Goal: Transaction & Acquisition: Purchase product/service

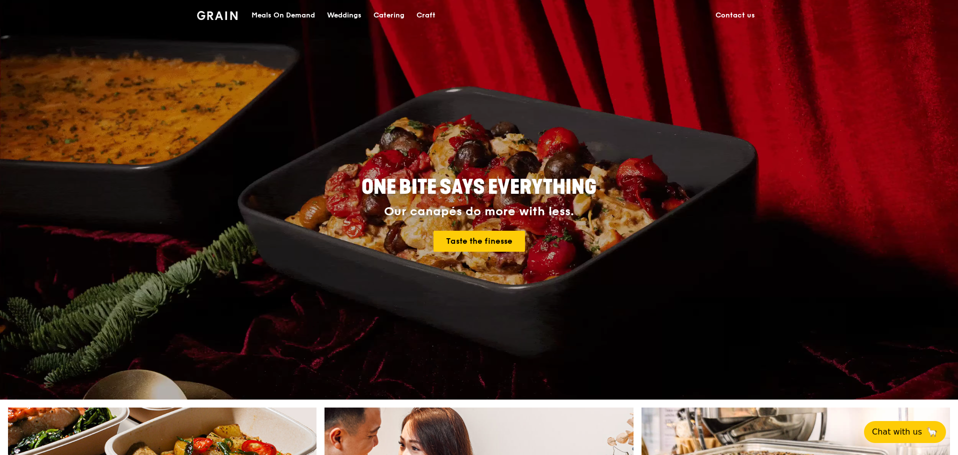
click at [377, 13] on div "Catering" at bounding box center [388, 15] width 31 height 30
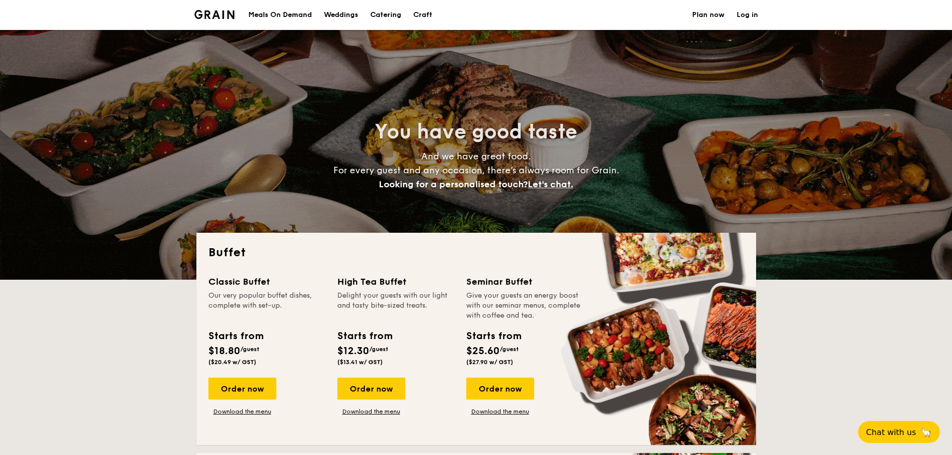
select select
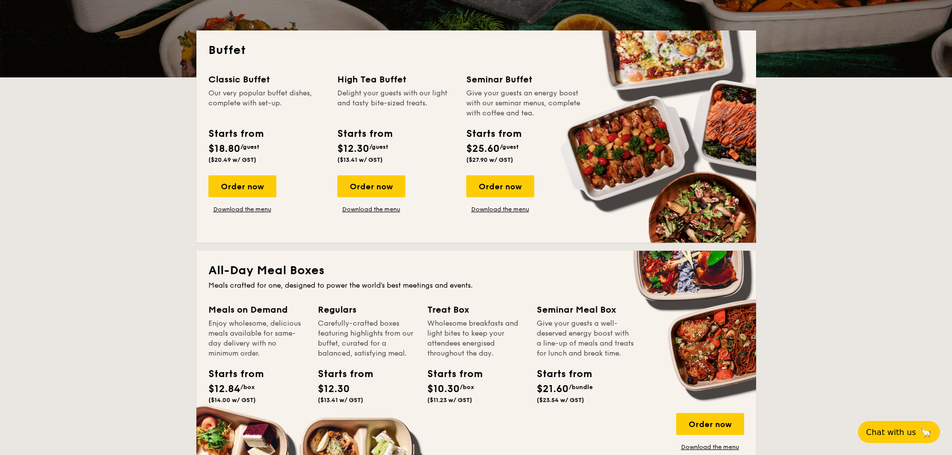
scroll to position [200, 0]
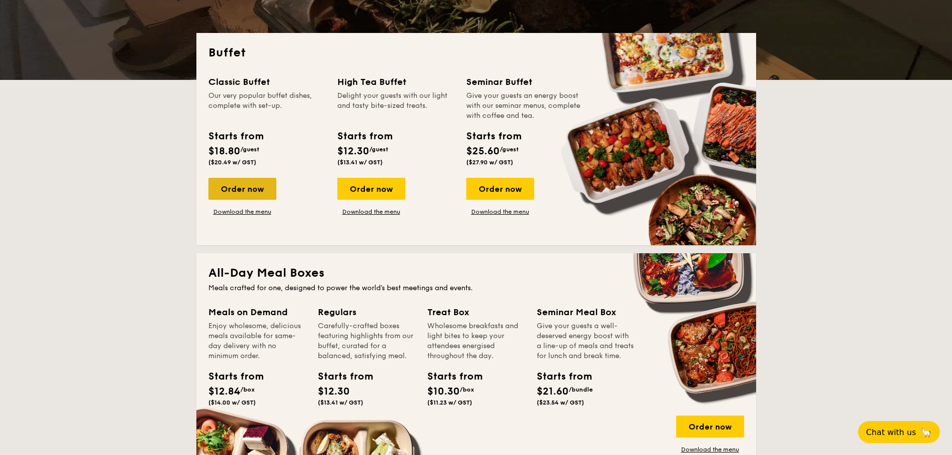
click at [257, 188] on div "Order now" at bounding box center [242, 189] width 68 height 22
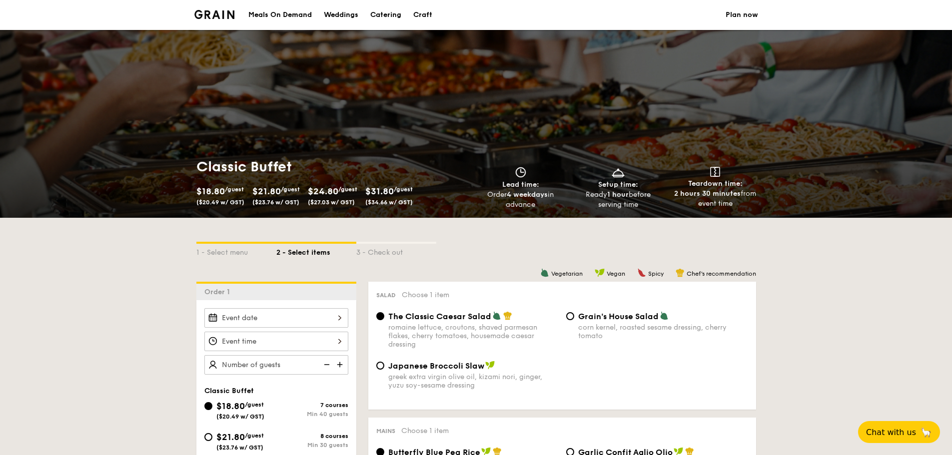
click at [217, 13] on img at bounding box center [214, 14] width 40 height 9
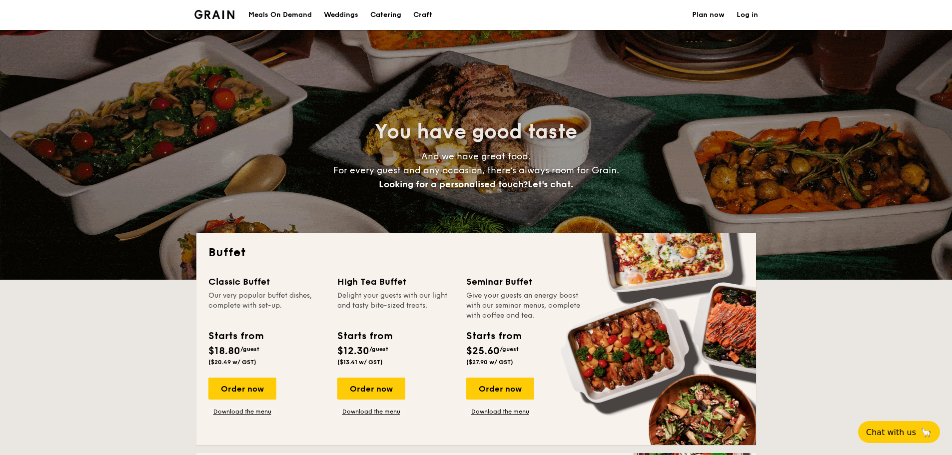
select select
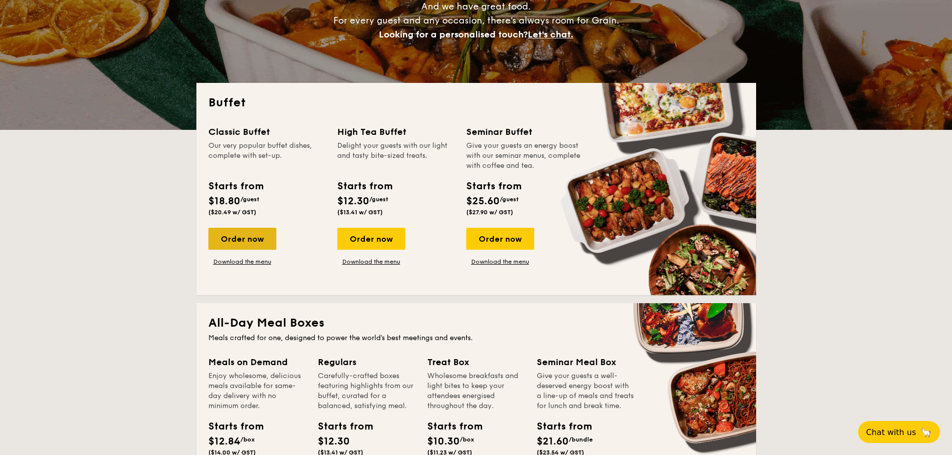
click at [242, 241] on div "Order now" at bounding box center [242, 239] width 68 height 22
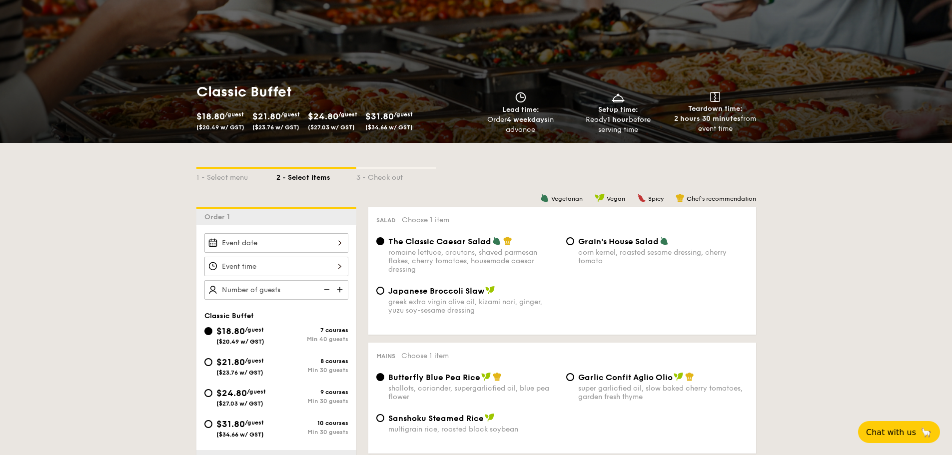
scroll to position [200, 0]
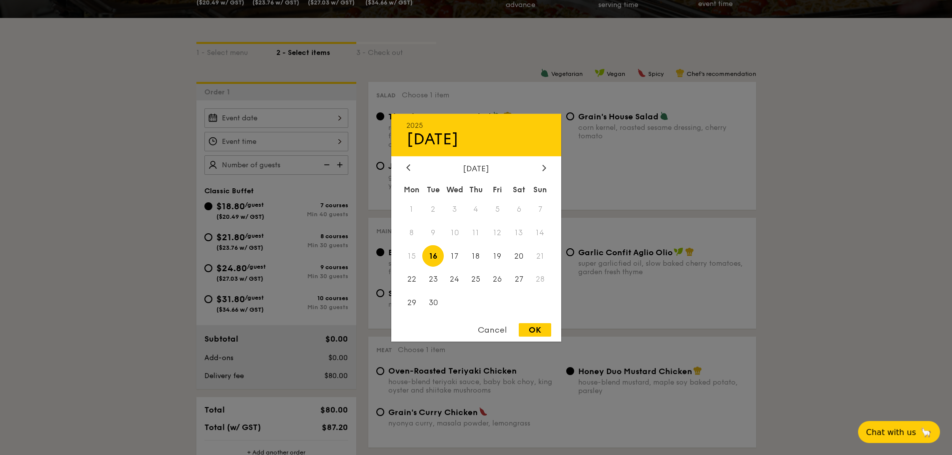
click at [265, 119] on div "2025 Sep [DATE] Tue Wed Thu Fri Sat Sun 1 2 3 4 5 6 7 8 9 10 11 12 13 14 15 16 …" at bounding box center [276, 117] width 144 height 19
click at [461, 256] on span "17" at bounding box center [454, 255] width 21 height 21
click at [535, 331] on div "OK" at bounding box center [535, 329] width 32 height 13
type input "[DATE]"
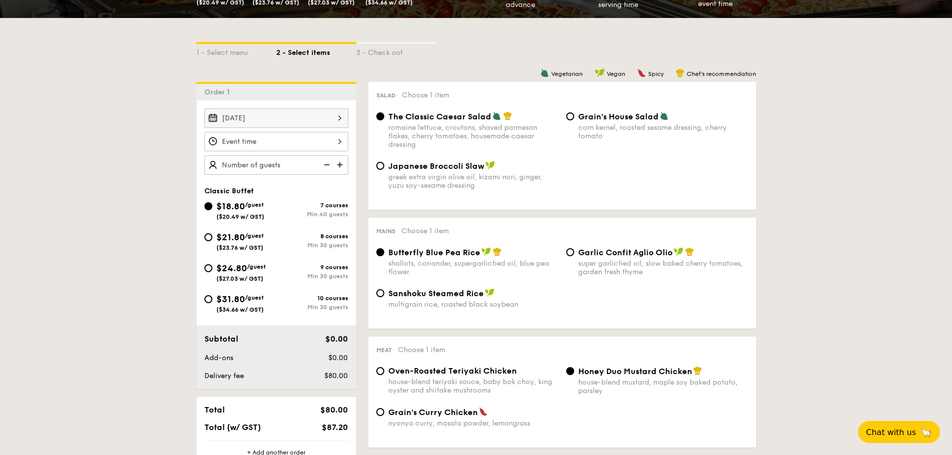
click at [226, 137] on div at bounding box center [276, 141] width 144 height 19
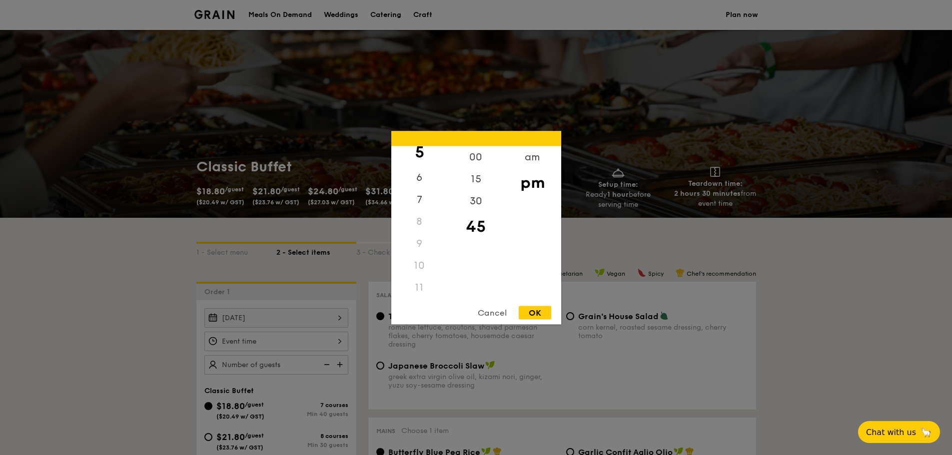
scroll to position [118, 0]
click at [413, 289] on div "11" at bounding box center [419, 287] width 56 height 22
click at [419, 289] on div "11" at bounding box center [419, 287] width 56 height 22
click at [530, 163] on div "am" at bounding box center [532, 160] width 56 height 29
click at [422, 284] on div "11" at bounding box center [419, 283] width 56 height 29
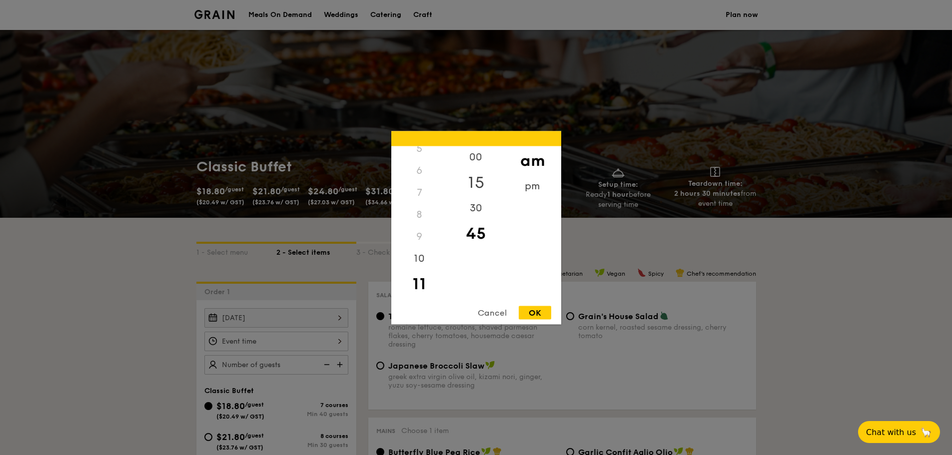
click at [478, 181] on div "15" at bounding box center [476, 182] width 56 height 29
click at [480, 211] on div "30" at bounding box center [476, 211] width 56 height 29
click at [526, 318] on div "OK" at bounding box center [535, 312] width 32 height 13
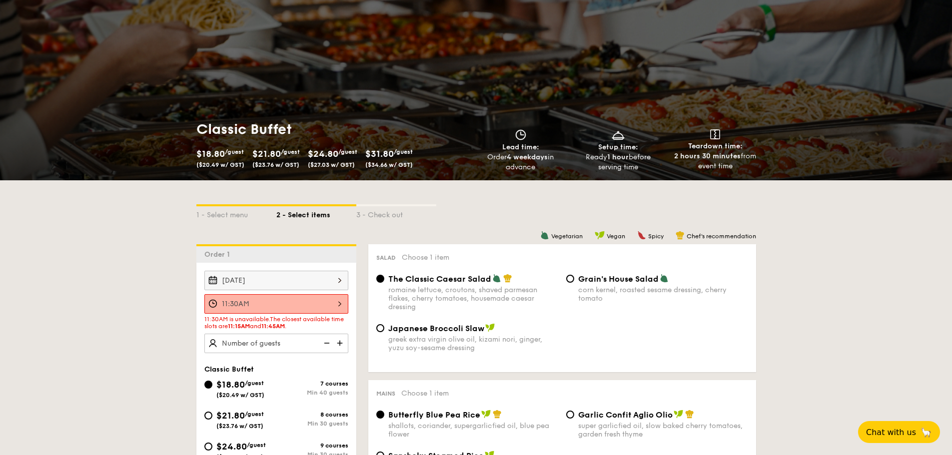
scroll to position [100, 0]
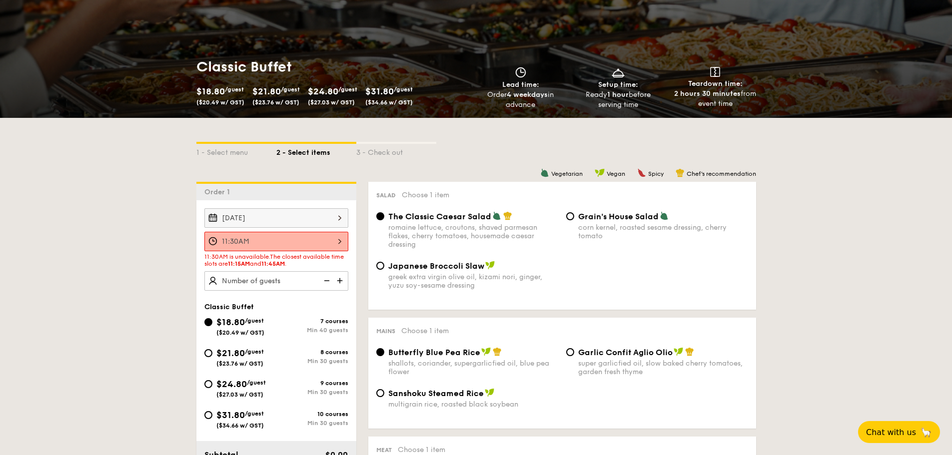
click at [283, 239] on div "11:30AM" at bounding box center [276, 241] width 144 height 19
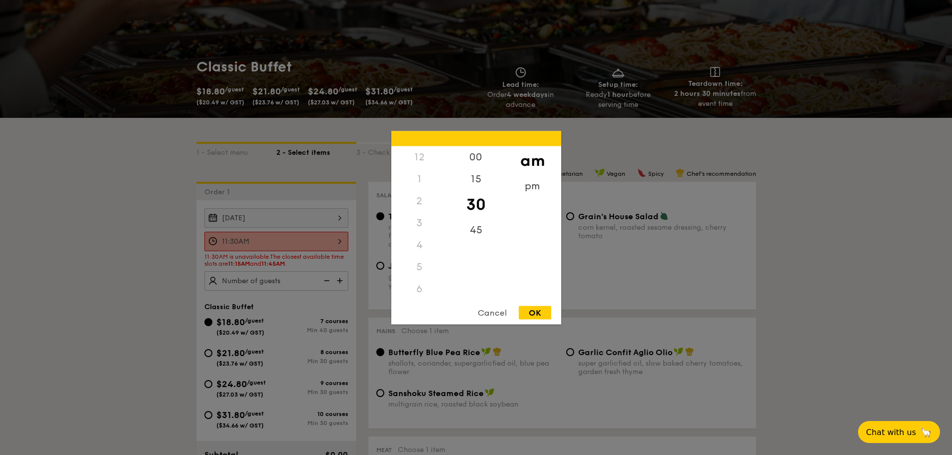
scroll to position [118, 0]
click at [476, 179] on div "15" at bounding box center [476, 182] width 56 height 29
click at [535, 312] on div "OK" at bounding box center [535, 312] width 32 height 13
type input "11:15AM"
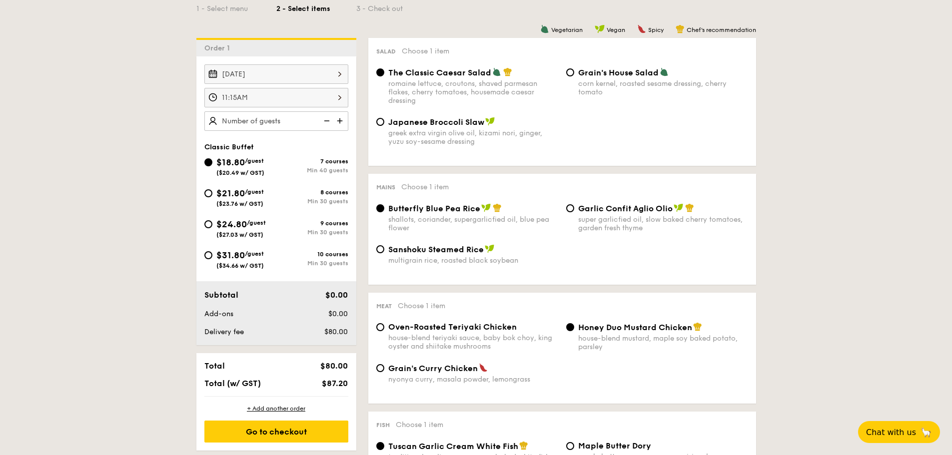
scroll to position [300, 0]
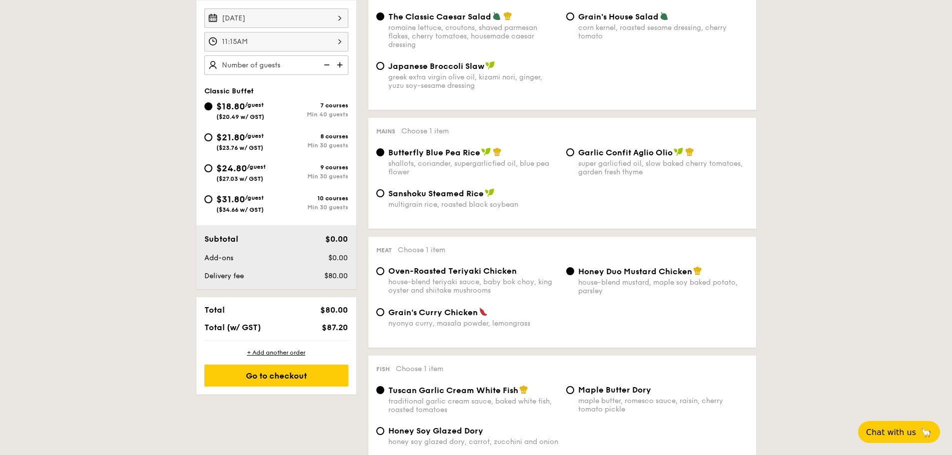
click at [338, 64] on img at bounding box center [340, 64] width 15 height 19
type input "40 guests"
click at [208, 133] on input "$21.80 /guest ($23.76 w/ GST) 8 courses Min 30 guests" at bounding box center [208, 137] width 8 height 8
radio input "true"
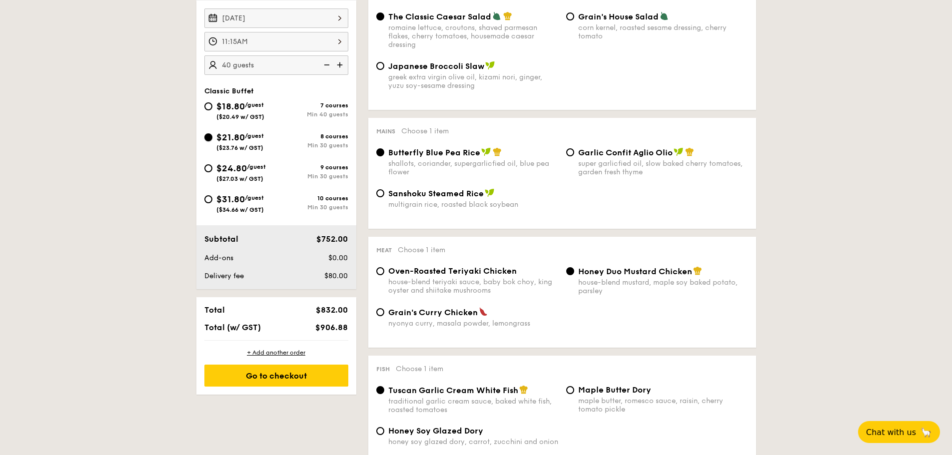
radio input "true"
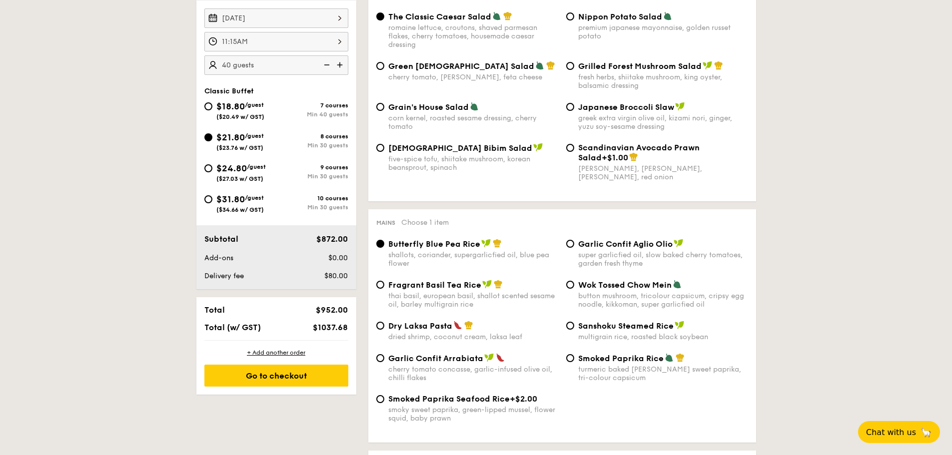
click at [328, 66] on img at bounding box center [325, 64] width 15 height 19
click at [327, 66] on img at bounding box center [325, 64] width 15 height 19
click at [339, 65] on img at bounding box center [340, 64] width 15 height 19
type input "35 guests"
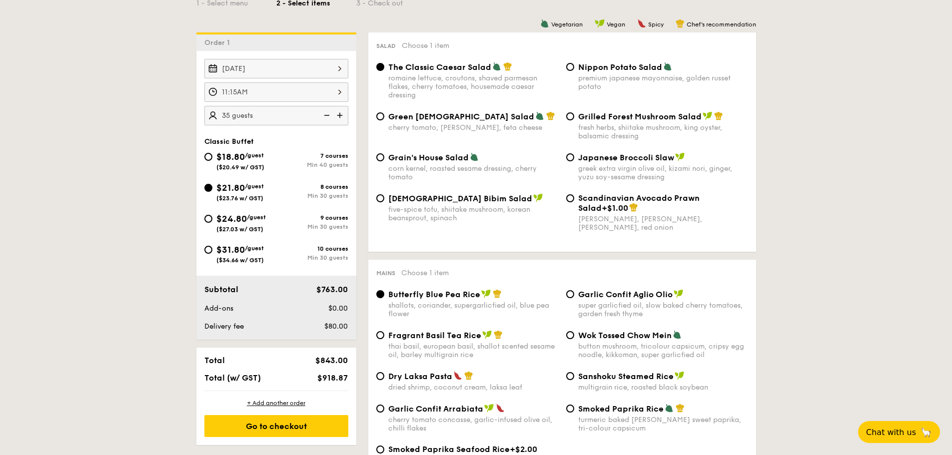
scroll to position [250, 0]
drag, startPoint x: 430, startPoint y: 65, endPoint x: 498, endPoint y: 72, distance: 68.3
click at [483, 68] on span "The Classic Caesar Salad" at bounding box center [439, 66] width 103 height 9
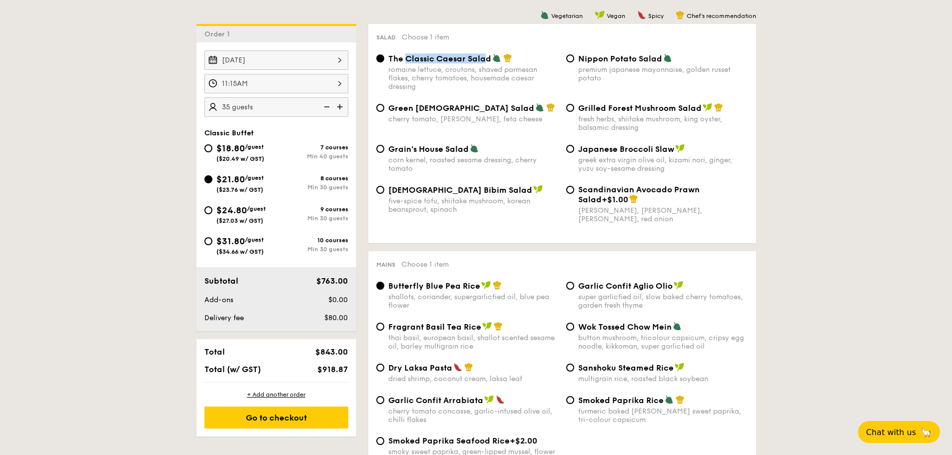
scroll to position [450, 0]
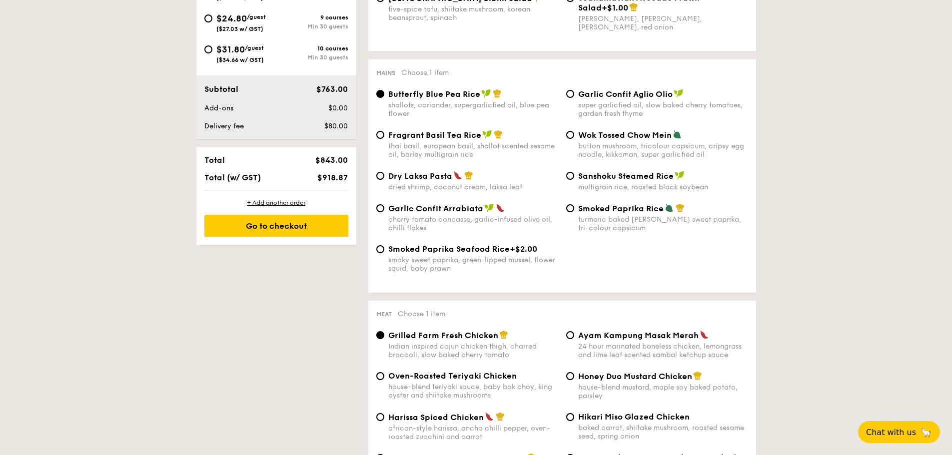
click at [625, 95] on span "Garlic Confit Aglio Olio" at bounding box center [625, 93] width 94 height 9
click at [574, 95] on input "Garlic Confit Aglio Olio super garlicfied oil, slow baked cherry tomatoes, gard…" at bounding box center [570, 94] width 8 height 8
radio input "true"
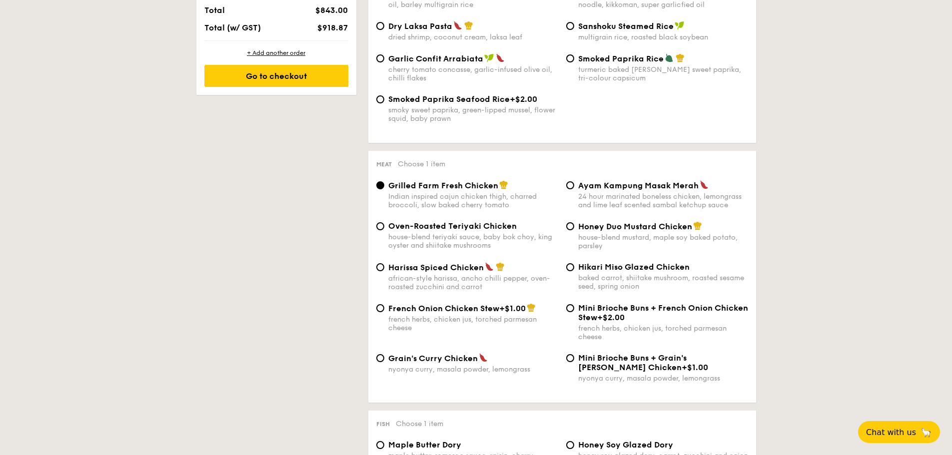
scroll to position [650, 0]
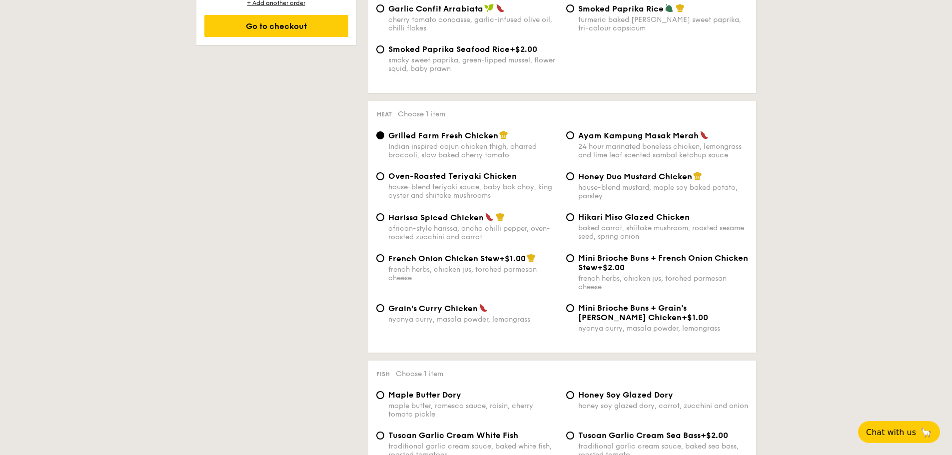
click at [605, 174] on span "Honey Duo Mustard Chicken" at bounding box center [635, 176] width 114 height 9
click at [574, 174] on input "Honey Duo Mustard Chicken house-blend mustard, maple soy baked potato, parsley" at bounding box center [570, 176] width 8 height 8
radio input "true"
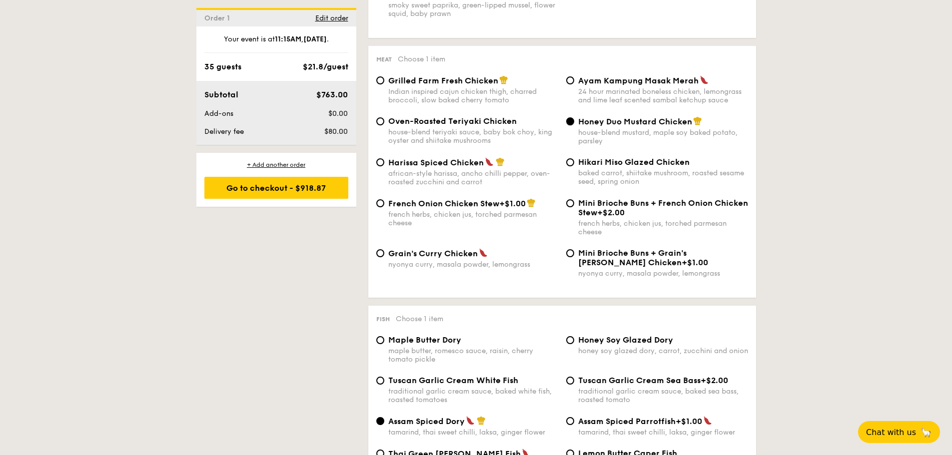
scroll to position [700, 0]
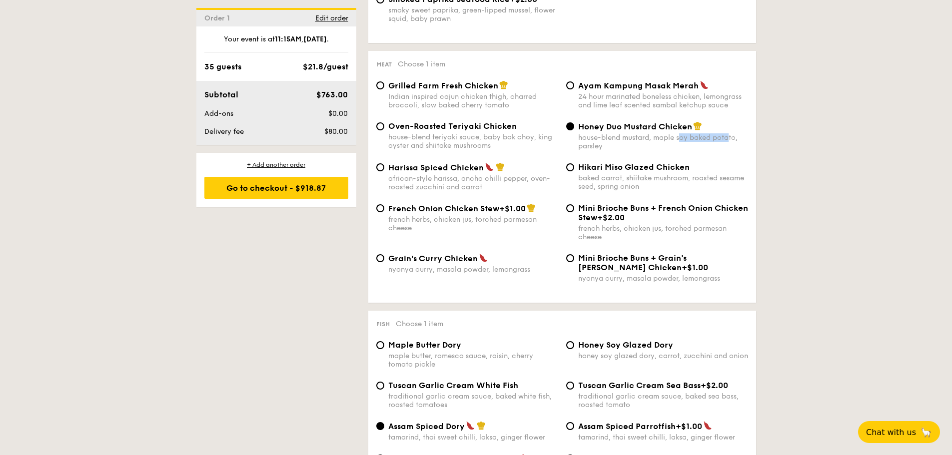
drag, startPoint x: 680, startPoint y: 140, endPoint x: 729, endPoint y: 137, distance: 49.6
click at [729, 137] on div "house-blend mustard, maple soy baked potato, parsley" at bounding box center [663, 141] width 170 height 17
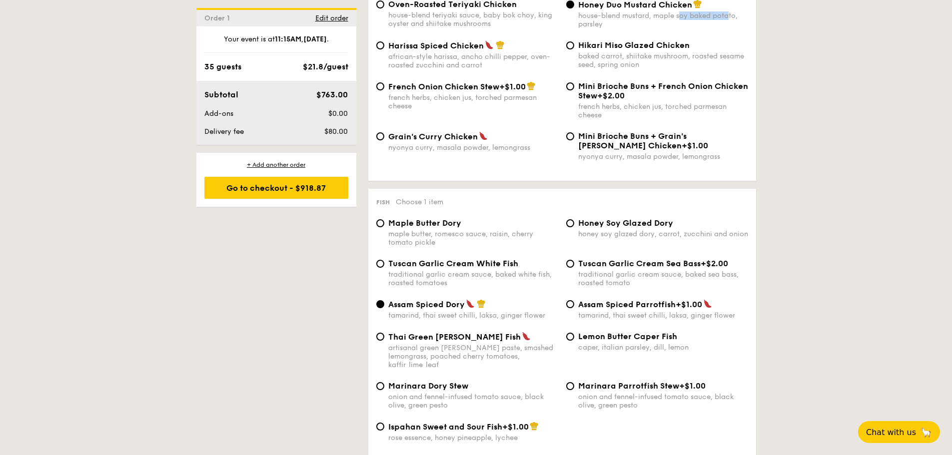
scroll to position [850, 0]
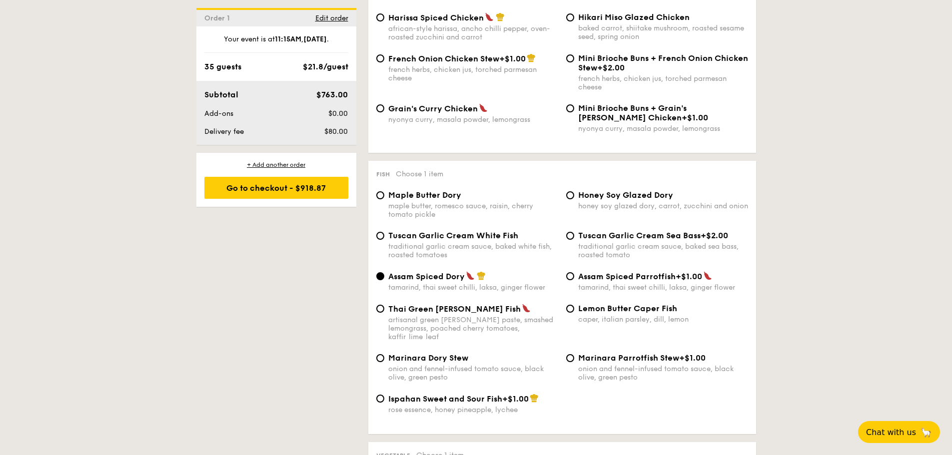
click at [450, 353] on span "Marinara Dory Stew" at bounding box center [428, 357] width 80 height 9
click at [384, 354] on input "Marinara Dory Stew onion and fennel-infused tomato sauce, black olive, green pe…" at bounding box center [380, 358] width 8 height 8
radio input "true"
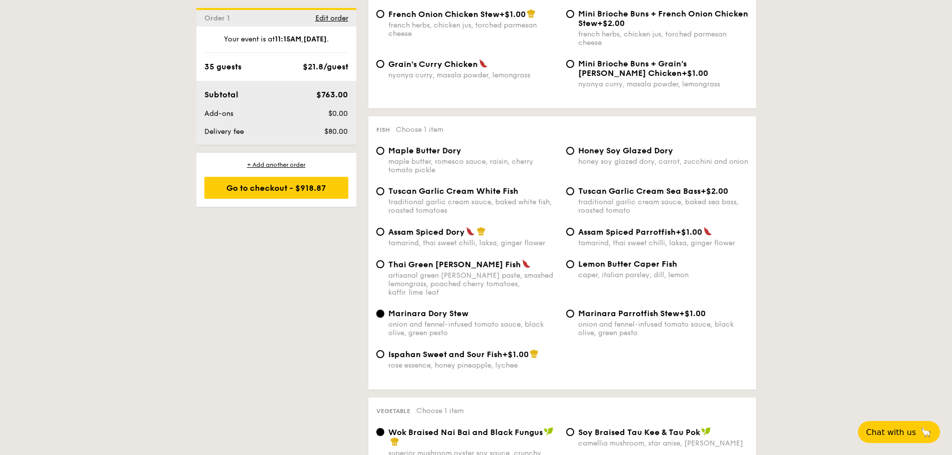
scroll to position [900, 0]
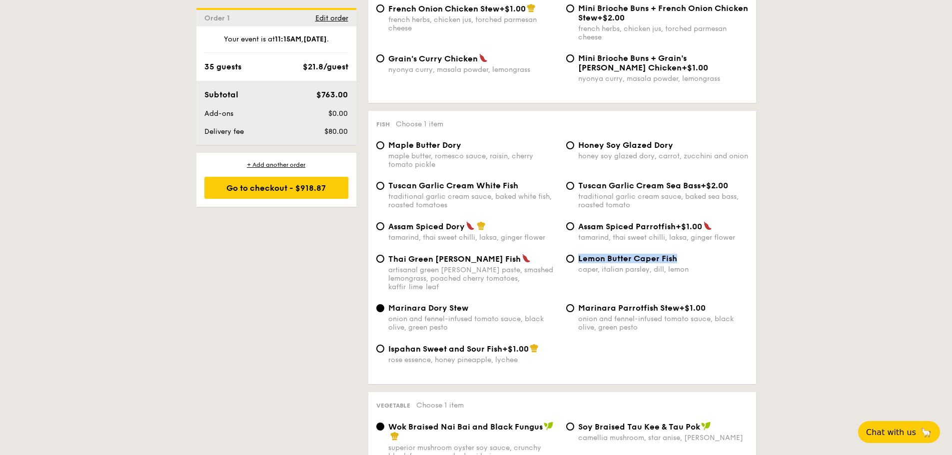
drag, startPoint x: 685, startPoint y: 257, endPoint x: 579, endPoint y: 259, distance: 106.5
click at [579, 259] on div "Lemon Butter Caper Fish" at bounding box center [663, 258] width 170 height 9
copy span "Lemon Butter Caper Fish"
click at [569, 258] on input "Lemon Butter Caper Fish caper, italian parsley, dill, lemon" at bounding box center [570, 259] width 8 height 8
radio input "true"
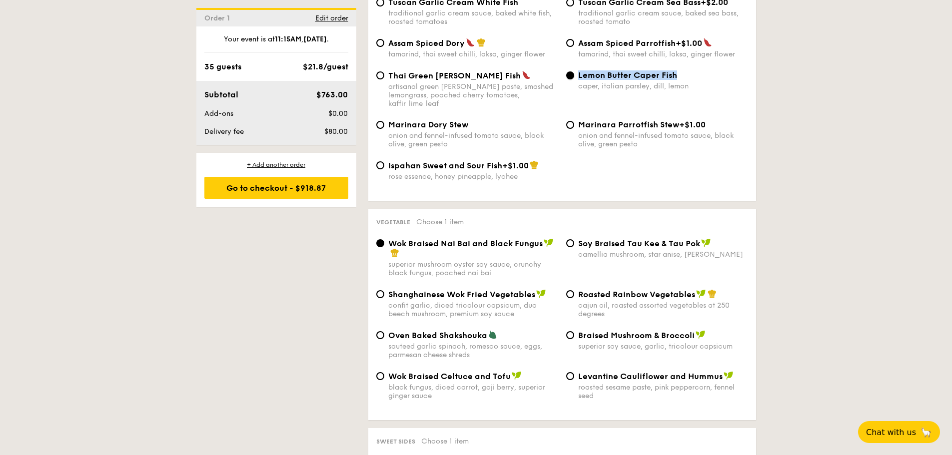
scroll to position [1100, 0]
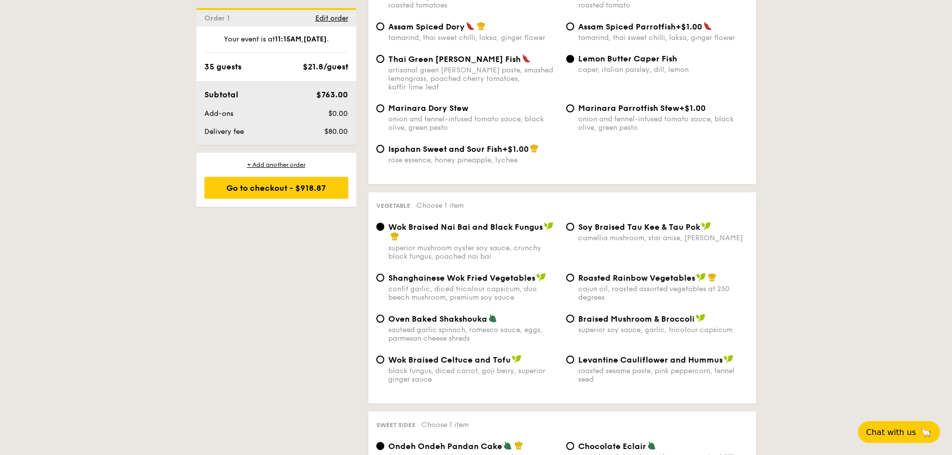
click at [628, 316] on div "Braised Mushroom & Broccoli superior soy sauce, garlic, tricolour capsicum" at bounding box center [663, 324] width 170 height 20
click at [574, 316] on input "Braised Mushroom & Broccoli superior soy sauce, garlic, tricolour capsicum" at bounding box center [570, 319] width 8 height 8
radio input "true"
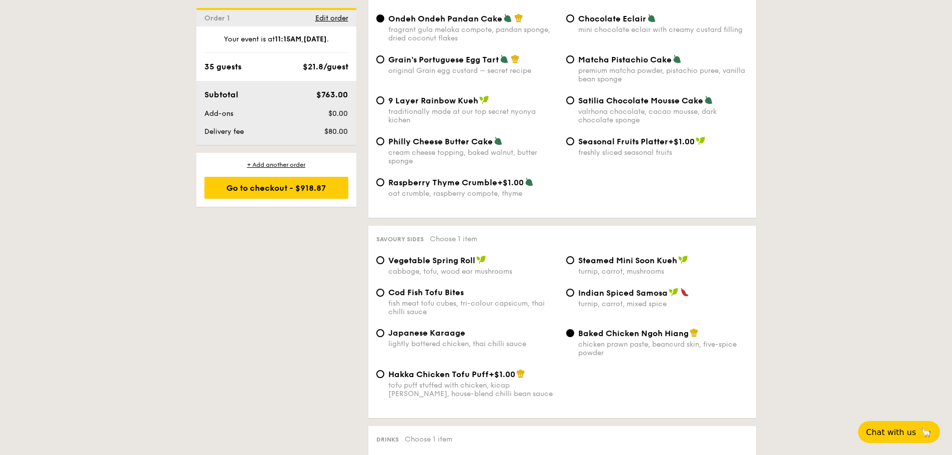
scroll to position [1550, 0]
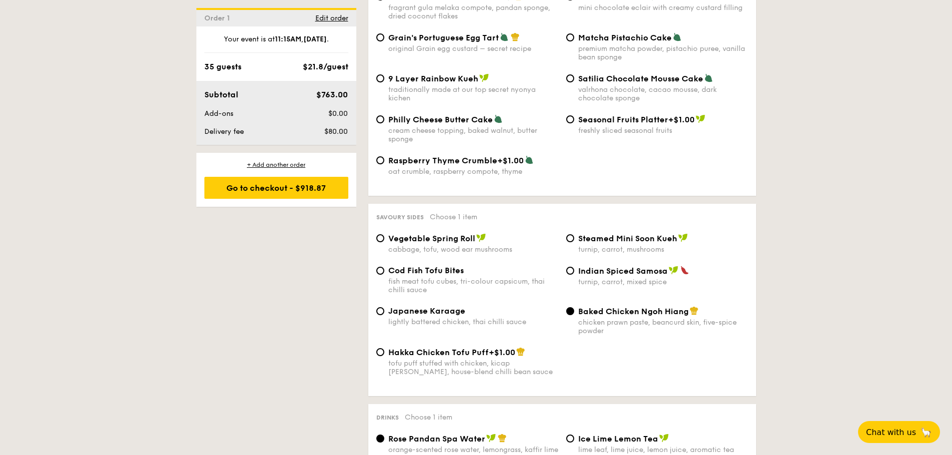
click at [461, 306] on span "Japanese Karaage" at bounding box center [426, 310] width 77 height 9
click at [384, 307] on input "Japanese Karaage lightly battered chicken, thai chilli sauce" at bounding box center [380, 311] width 8 height 8
radio input "true"
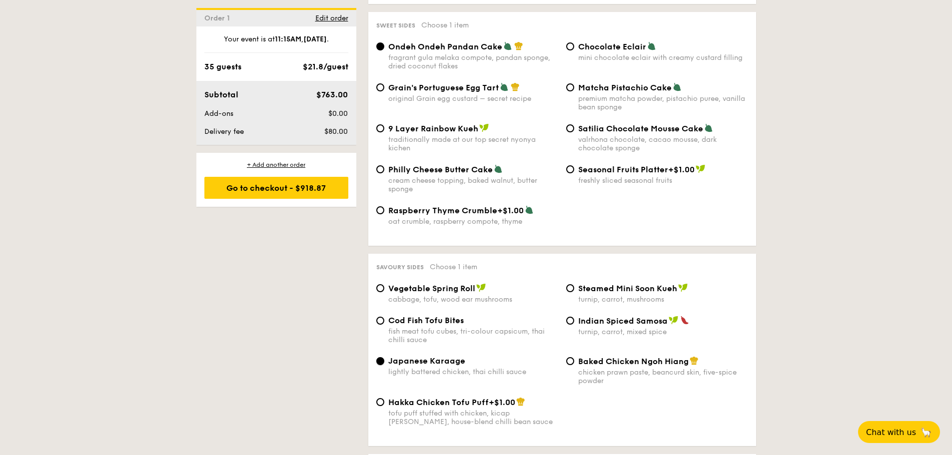
scroll to position [1700, 0]
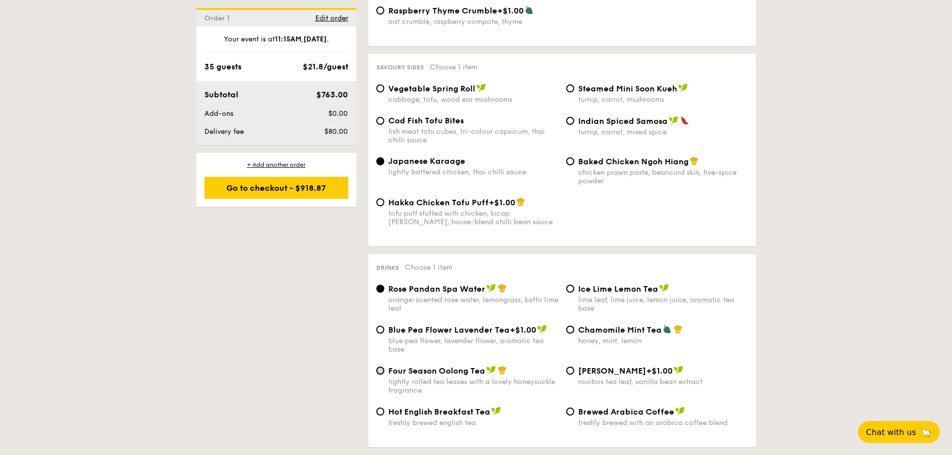
click at [383, 367] on input "Four Season Oolong Tea tightly rolled tea leaves with a lovely honeysuckle frag…" at bounding box center [380, 371] width 8 height 8
radio input "true"
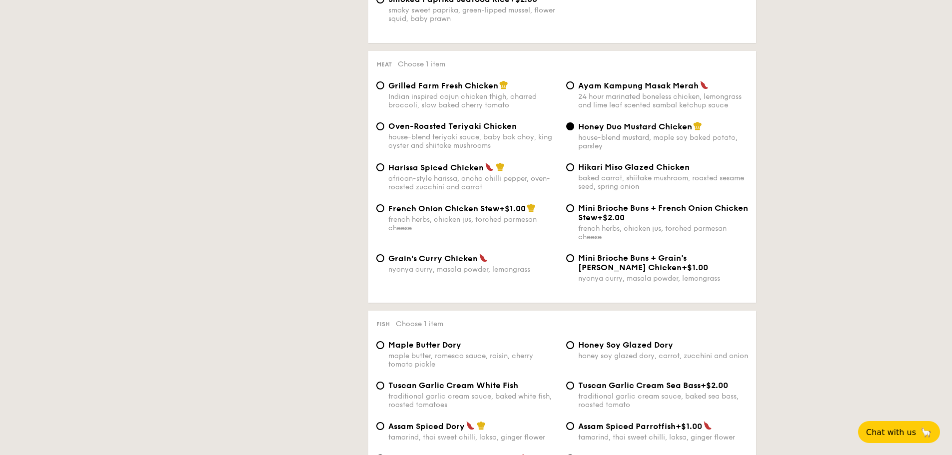
scroll to position [350, 0]
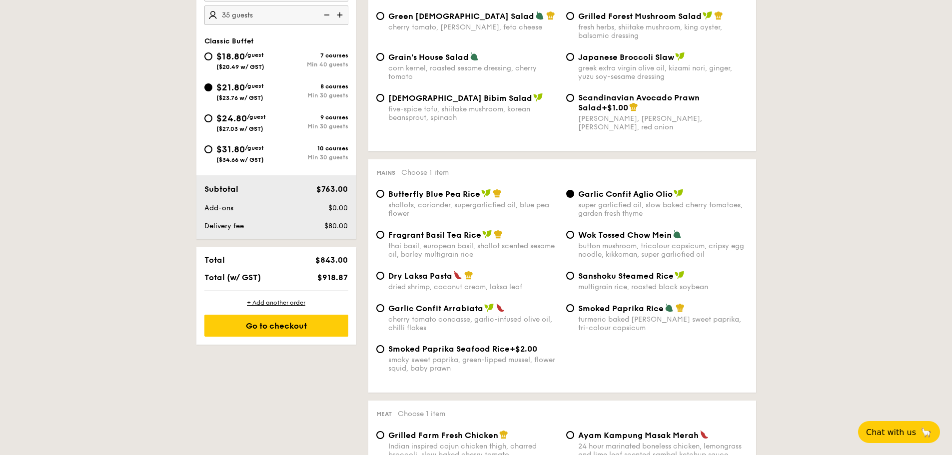
drag, startPoint x: 310, startPoint y: 327, endPoint x: 633, endPoint y: 256, distance: 330.7
click at [310, 327] on div "Go to checkout" at bounding box center [276, 326] width 144 height 22
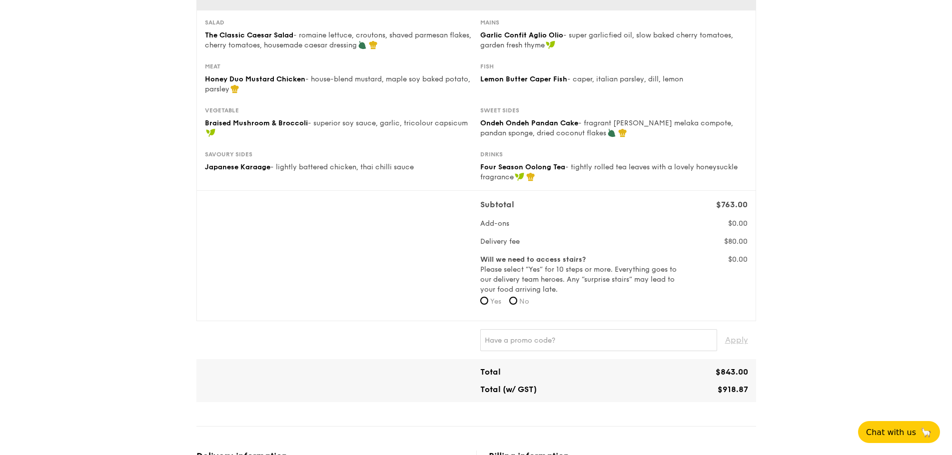
scroll to position [150, 0]
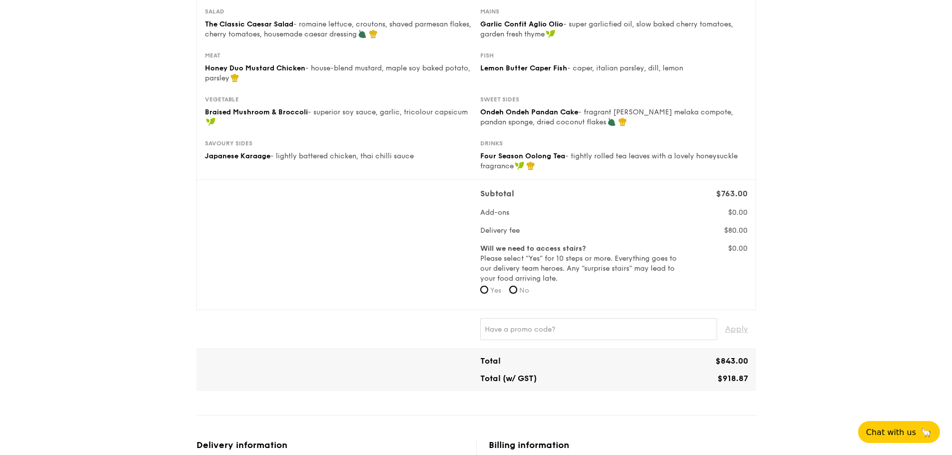
drag, startPoint x: 513, startPoint y: 290, endPoint x: 539, endPoint y: 292, distance: 25.6
click at [513, 290] on input "No" at bounding box center [513, 290] width 8 height 8
radio input "true"
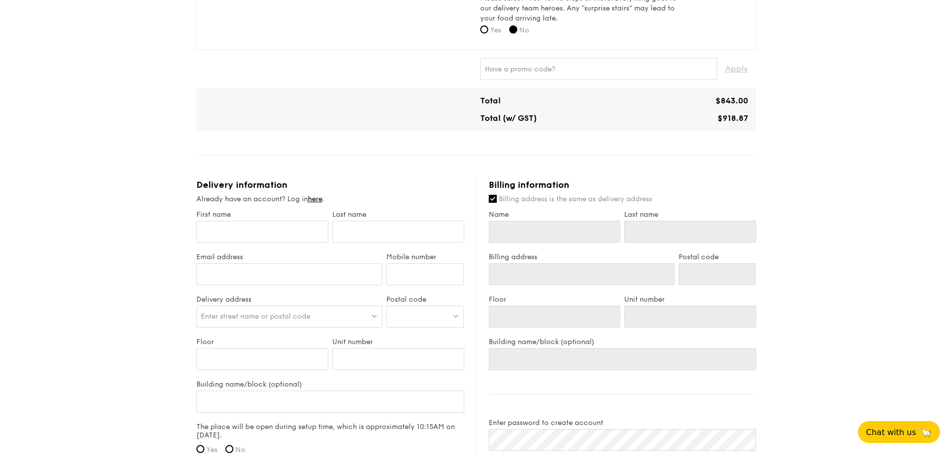
scroll to position [500, 0]
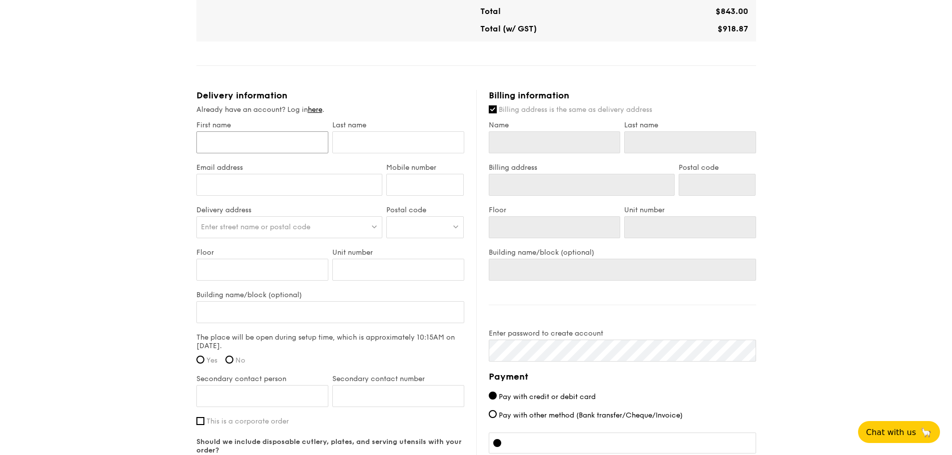
click at [293, 142] on input "First name" at bounding box center [262, 142] width 132 height 22
type input "C"
type input "Cy"
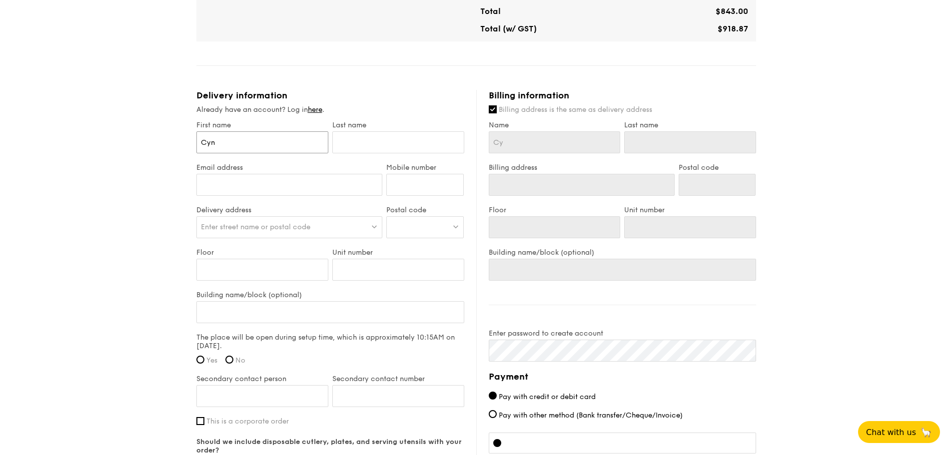
type input "Cynt"
type input "Cynth"
type input "[PERSON_NAME]"
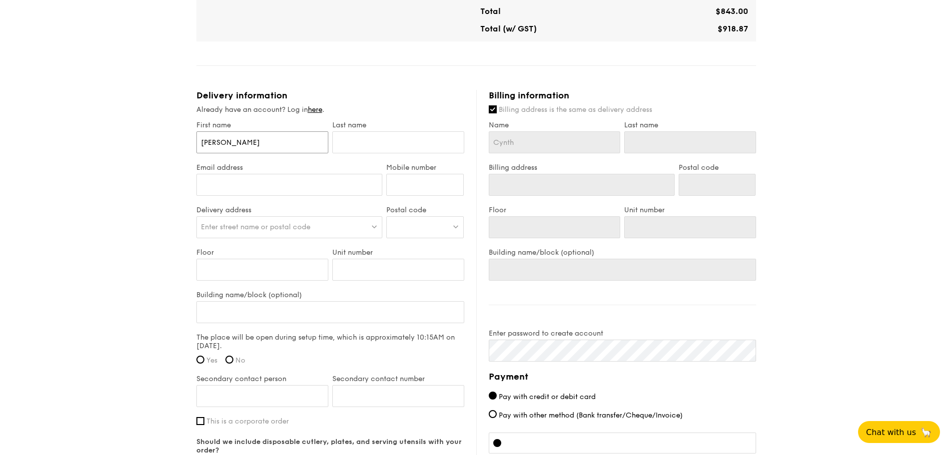
type input "[PERSON_NAME]"
type input "GF"
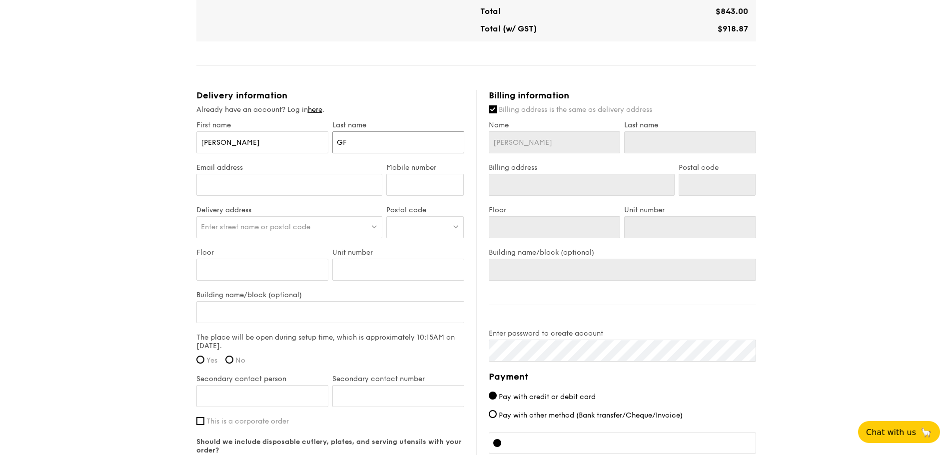
type input "GF"
type input "GFo"
type input "GF"
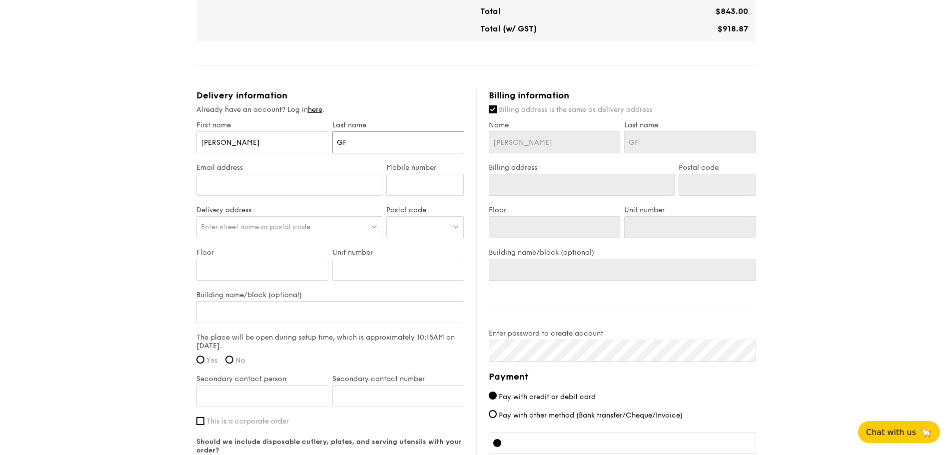
type input "G"
type input "Go"
type input "Goh"
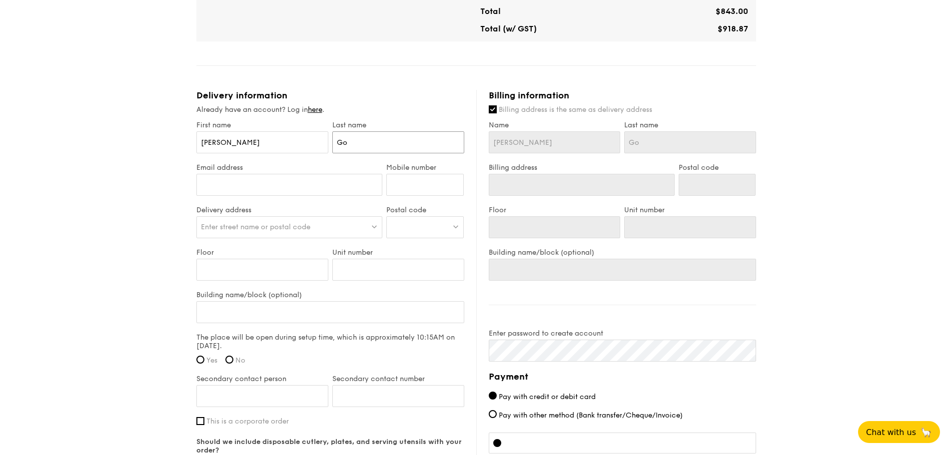
type input "Goh"
click at [300, 185] on input "Email address" at bounding box center [289, 185] width 186 height 22
paste input "[PERSON_NAME][EMAIL_ADDRESS][DOMAIN_NAME]"
type input "[PERSON_NAME][EMAIL_ADDRESS][DOMAIN_NAME]"
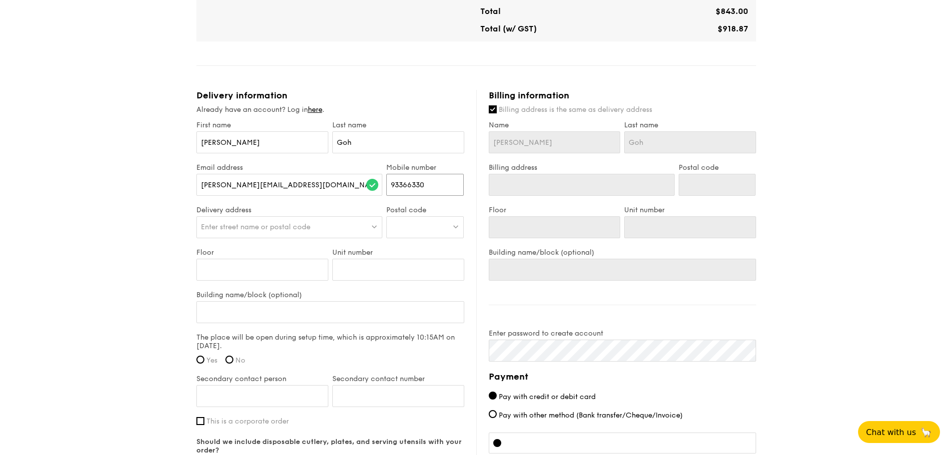
type input "93366330"
click at [264, 232] on div "Enter street name or postal code" at bounding box center [289, 227] width 186 height 22
click at [124, 238] on div "1 - Select menu 2 - Select items 3 - Check out Classic Buffet $21.80 /guest ($2…" at bounding box center [476, 48] width 952 height 1096
click at [425, 221] on div at bounding box center [424, 227] width 77 height 22
type input "608531"
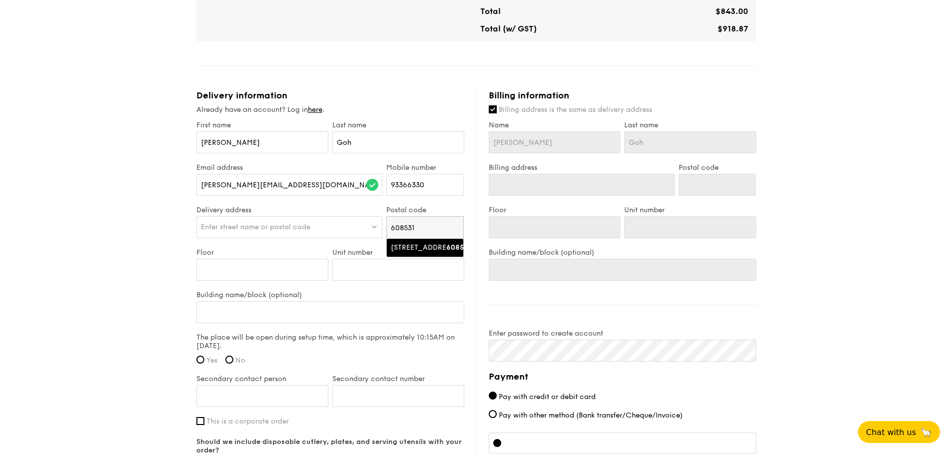
click at [405, 249] on div "[STREET_ADDRESS]" at bounding box center [416, 248] width 51 height 10
type input "[STREET_ADDRESS]"
type input "608531"
click at [269, 274] on input "Floor" at bounding box center [262, 270] width 132 height 22
type input "0"
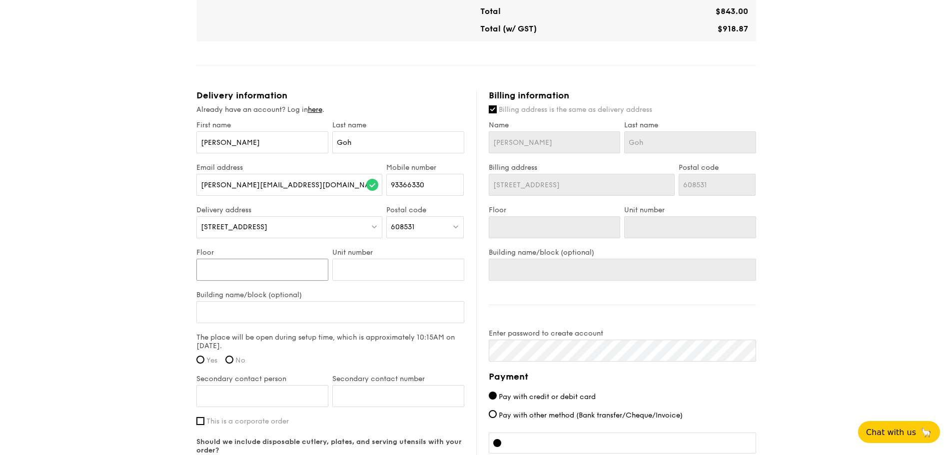
type input "0"
type input "09"
type input "0"
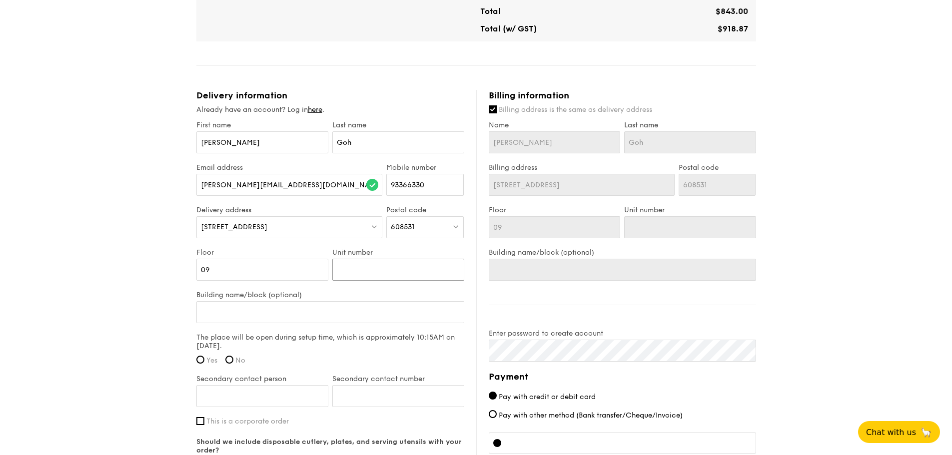
type input "0"
type input "02"
click at [280, 322] on input "Building name/block (optional)" at bounding box center [330, 312] width 268 height 22
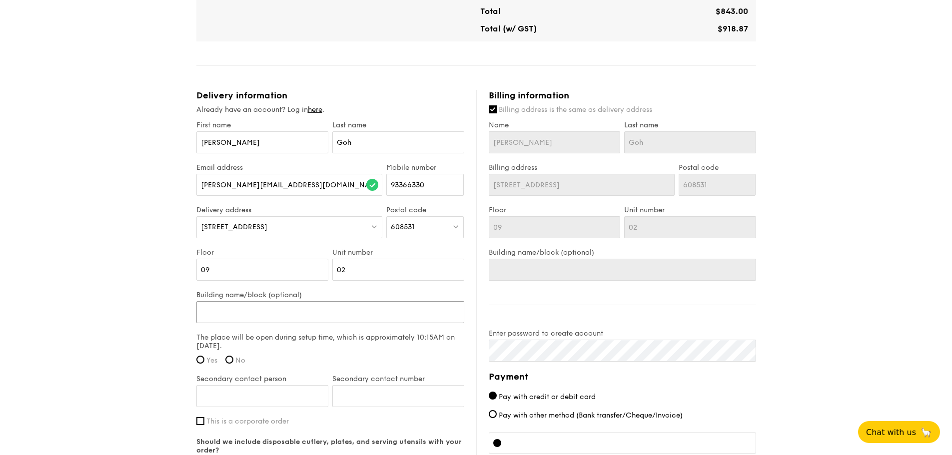
click at [248, 318] on input "Building name/block (optional)" at bounding box center [330, 312] width 268 height 22
paste input "[GEOGRAPHIC_DATA]"
type input "[GEOGRAPHIC_DATA]"
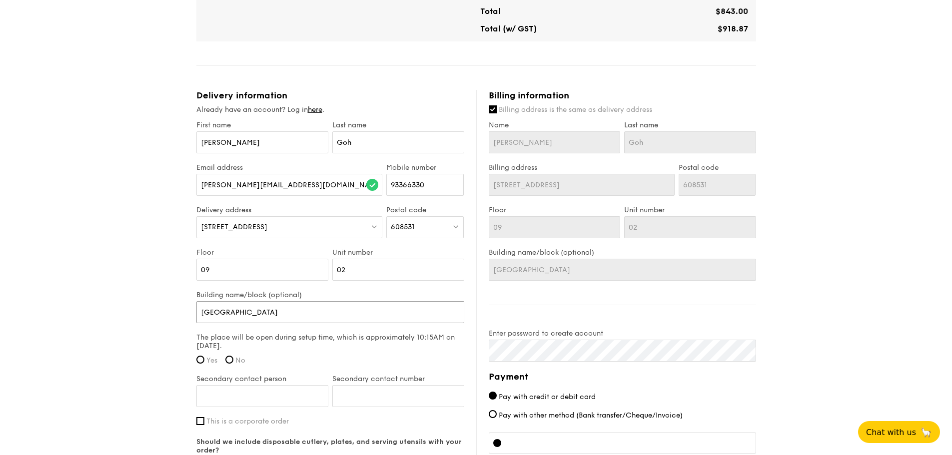
type input "[GEOGRAPHIC_DATA]"
type input "[GEOGRAPHIC_DATA] -"
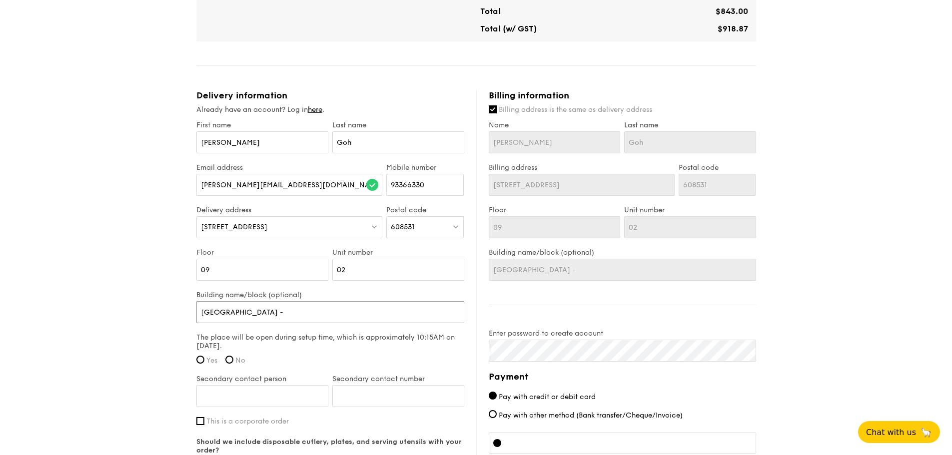
click at [353, 312] on input "[GEOGRAPHIC_DATA] -" at bounding box center [330, 312] width 268 height 22
paste input "Envirotainer (SIN)"
type input "[GEOGRAPHIC_DATA] - [GEOGRAPHIC_DATA] (SIN)"
click at [354, 313] on input "[GEOGRAPHIC_DATA] - [GEOGRAPHIC_DATA] (SIN)" at bounding box center [330, 312] width 268 height 22
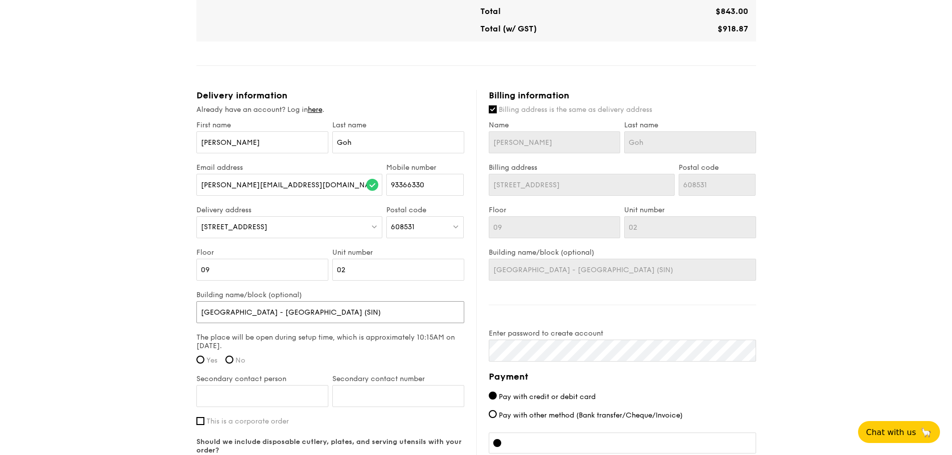
type input "[GEOGRAPHIC_DATA] - [GEOGRAPHIC_DATA] (SIN)"
paste input "Pte. Ltd."
type input "[GEOGRAPHIC_DATA] - Envirotainer (SIN) Pte. Ltd."
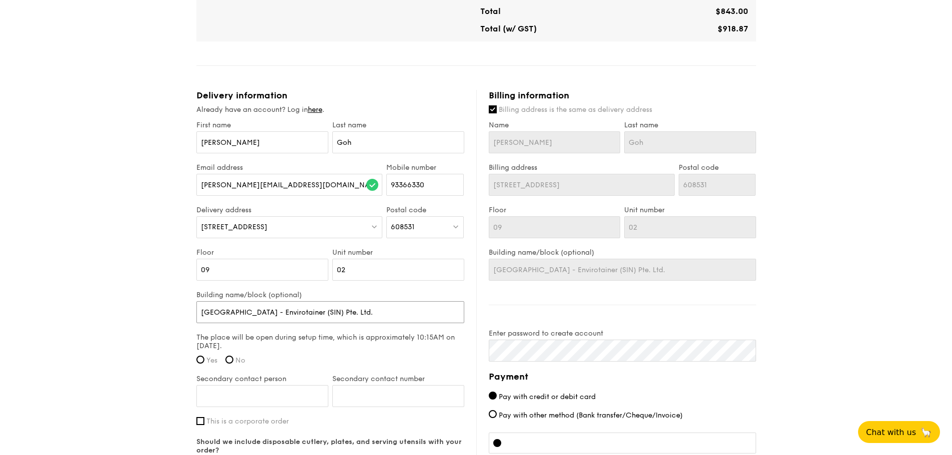
drag, startPoint x: 256, startPoint y: 313, endPoint x: 262, endPoint y: 313, distance: 6.0
click at [262, 313] on input "[GEOGRAPHIC_DATA] - Envirotainer (SIN) Pte. Ltd." at bounding box center [330, 312] width 268 height 22
type input "Westgate TowerEnvirotainer (SIN) Pte. Ltd."
type input "[GEOGRAPHIC_DATA] Envirotainer (SIN) Pte. Ltd."
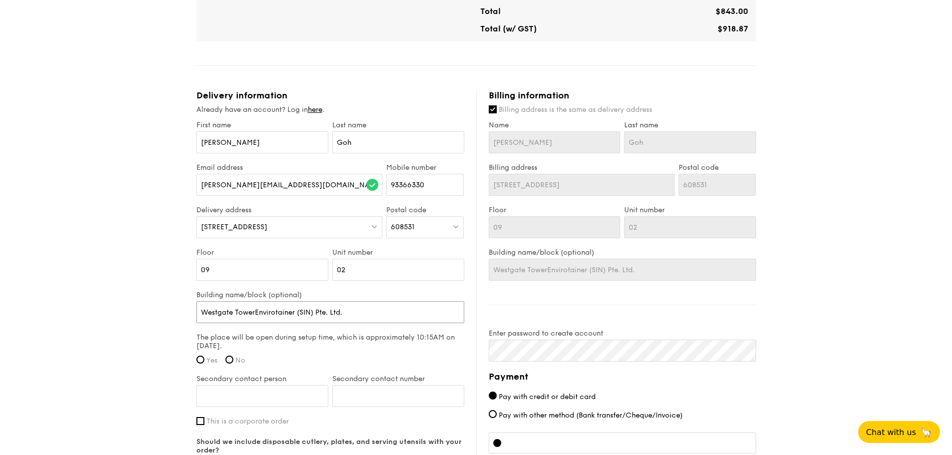
type input "[GEOGRAPHIC_DATA] Envirotainer (SIN) Pte. Ltd."
type input "[GEOGRAPHIC_DATA] (Envirotainer (SIN) Pte. Ltd."
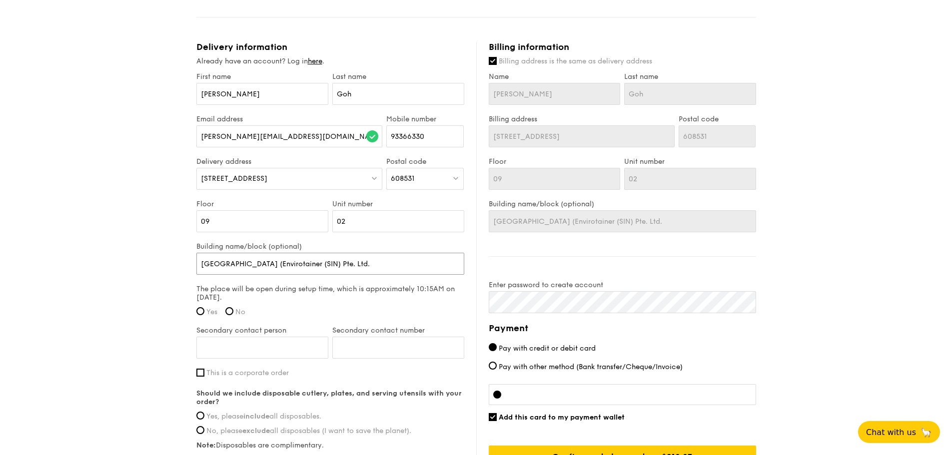
scroll to position [530, 0]
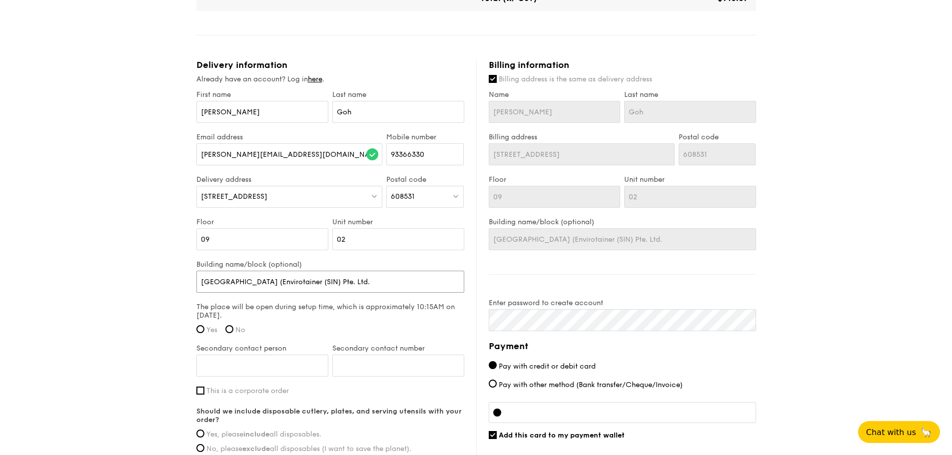
click at [367, 279] on input "[GEOGRAPHIC_DATA] (Envirotainer (SIN) Pte. Ltd." at bounding box center [330, 282] width 268 height 22
type input "[GEOGRAPHIC_DATA] (Envirotainer (SIN) Pte. Ltd.)"
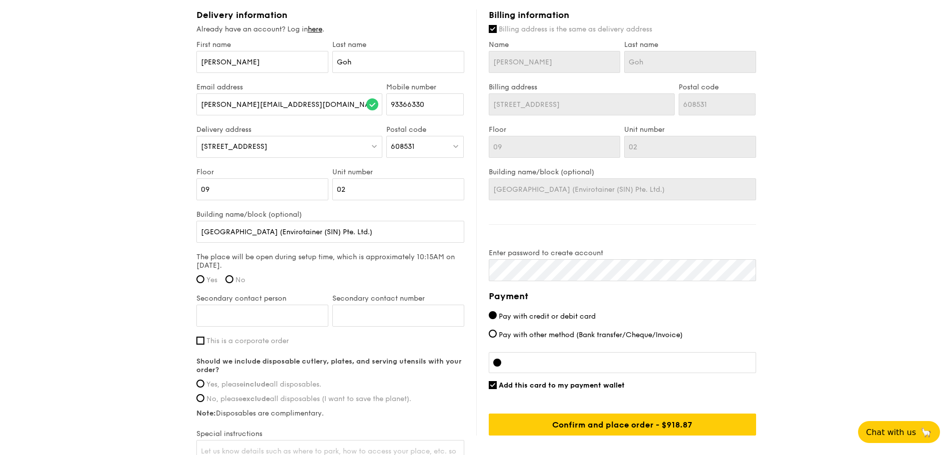
scroll to position [630, 0]
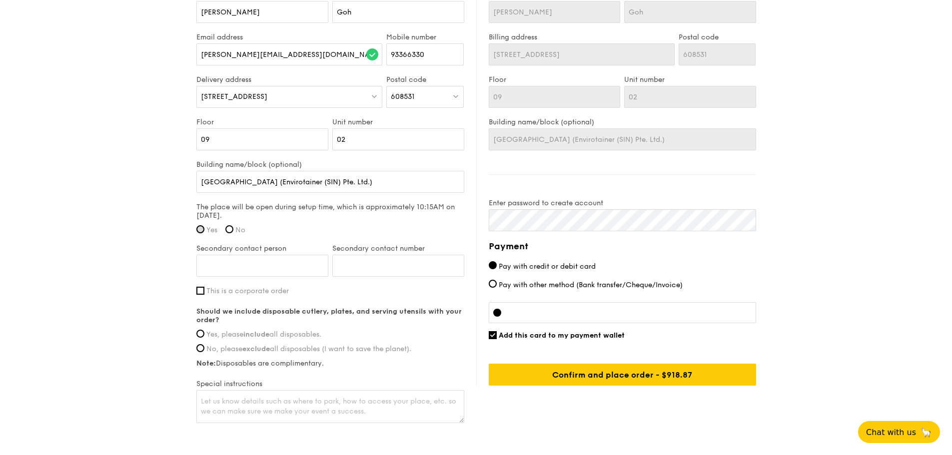
click at [202, 229] on input "Yes" at bounding box center [200, 229] width 8 height 8
radio input "true"
click at [266, 290] on span "This is a corporate order" at bounding box center [247, 291] width 82 height 8
click at [204, 290] on input "This is a corporate order" at bounding box center [200, 291] width 8 height 8
checkbox input "true"
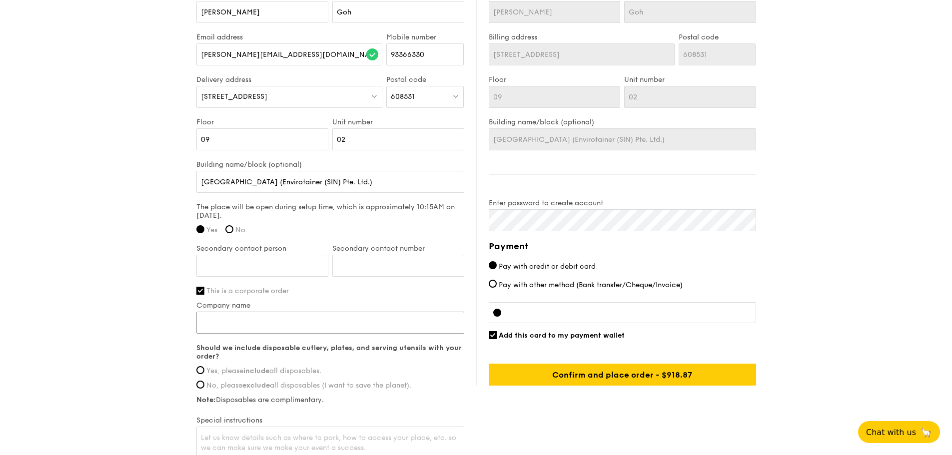
click at [277, 322] on input "Company name" at bounding box center [330, 323] width 268 height 22
drag, startPoint x: 260, startPoint y: 184, endPoint x: 348, endPoint y: 183, distance: 88.0
click at [348, 183] on input "[GEOGRAPHIC_DATA] (Envirotainer (SIN) Pte. Ltd.)" at bounding box center [330, 182] width 268 height 22
click at [268, 328] on input "Company name" at bounding box center [330, 323] width 268 height 22
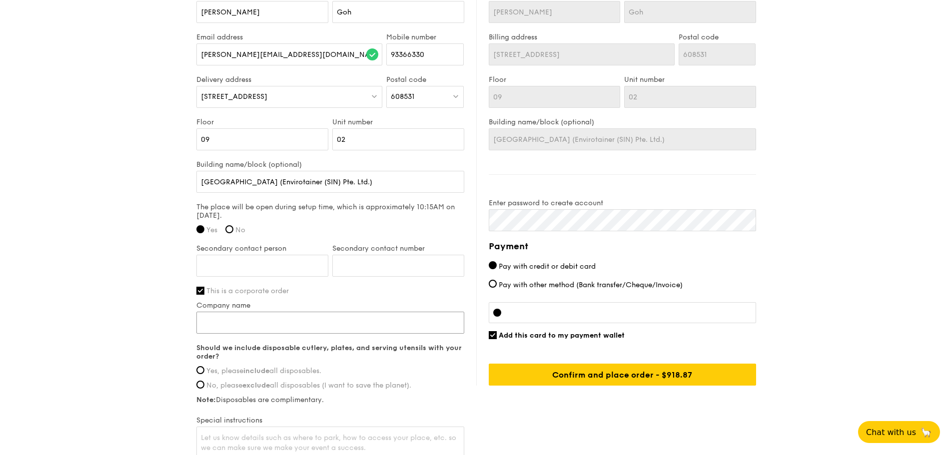
paste input "Envirotainer (SIN) Pte. Ltd."
type input "Envirotainer (SIN) Pte. Ltd."
drag, startPoint x: 362, startPoint y: 183, endPoint x: 254, endPoint y: 181, distance: 108.0
click at [254, 181] on input "[GEOGRAPHIC_DATA] (Envirotainer (SIN) Pte. Ltd.)" at bounding box center [330, 182] width 268 height 22
type input "[GEOGRAPHIC_DATA]"
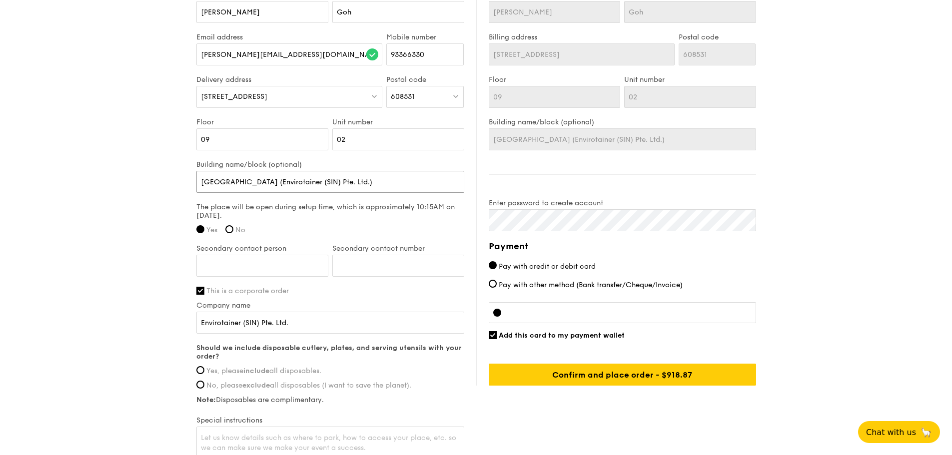
type input "[GEOGRAPHIC_DATA]"
click at [285, 267] on input "Secondary contact person" at bounding box center [262, 266] width 132 height 22
click at [416, 305] on label "Company name" at bounding box center [330, 305] width 268 height 8
click at [416, 312] on input "Envirotainer (SIN) Pte. Ltd." at bounding box center [330, 323] width 268 height 22
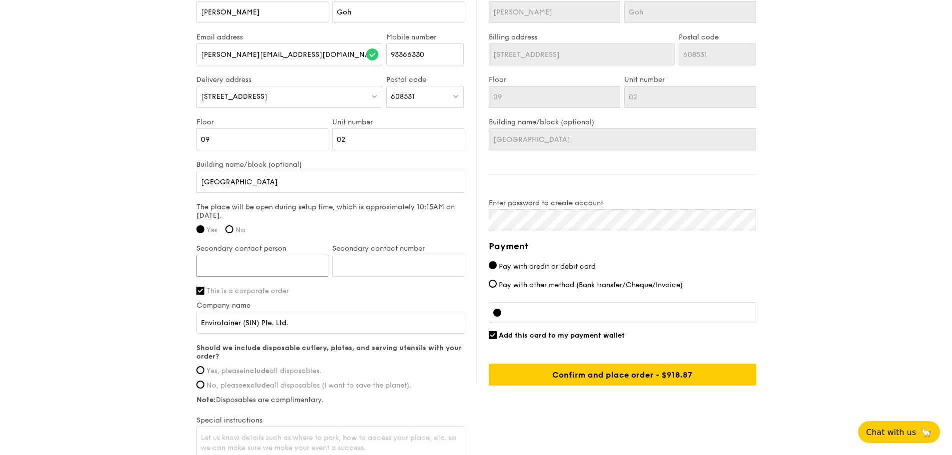
click at [244, 265] on input "Secondary contact person" at bounding box center [262, 266] width 132 height 22
click at [306, 270] on input "[PERSON_NAME]" at bounding box center [262, 266] width 132 height 22
type input "[PERSON_NAME]"
click at [342, 259] on input "Secondary contact number" at bounding box center [398, 266] width 132 height 22
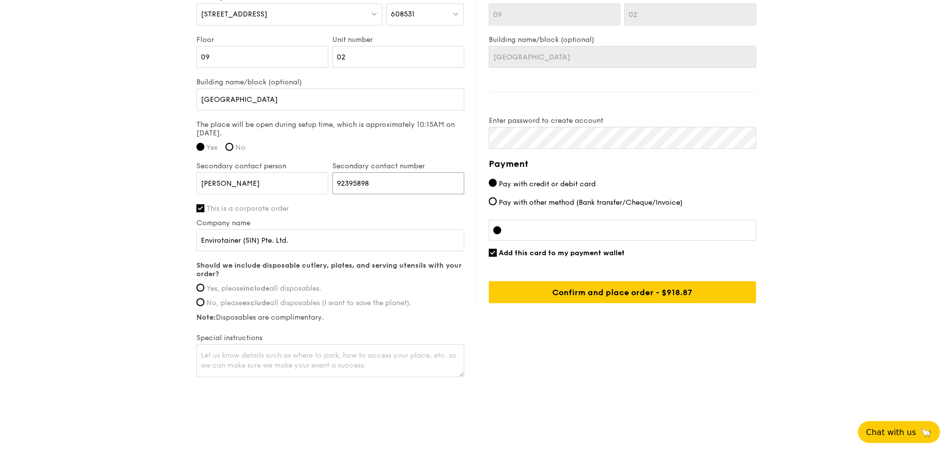
scroll to position [717, 0]
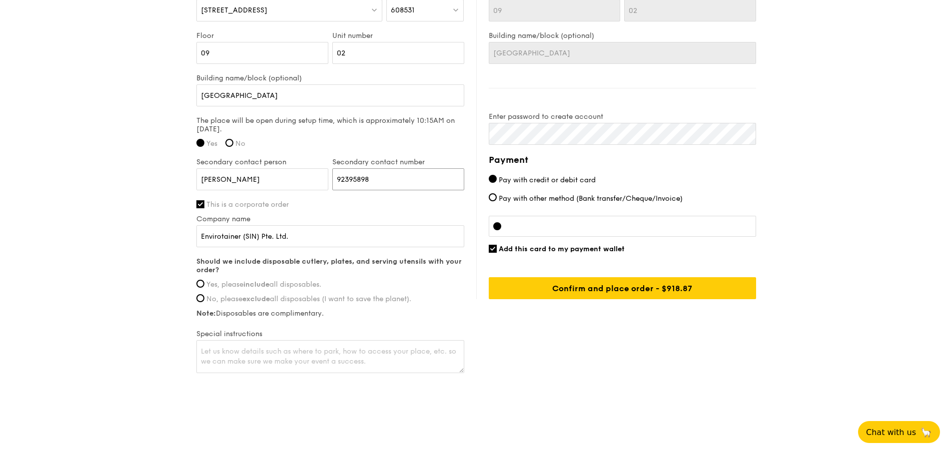
type input "92395898"
click at [286, 282] on span "Yes, please include all disposables." at bounding box center [263, 284] width 115 height 8
click at [204, 282] on input "Yes, please include all disposables." at bounding box center [200, 284] width 8 height 8
radio input "true"
click at [427, 356] on textarea at bounding box center [330, 356] width 268 height 33
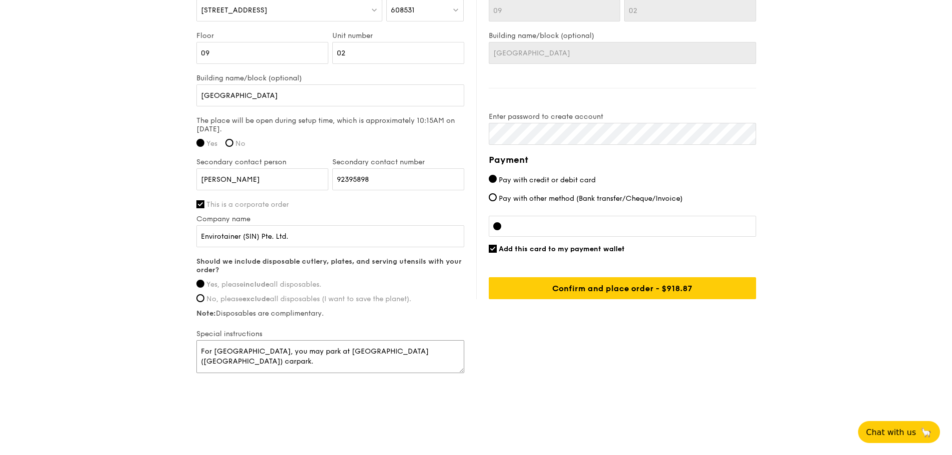
click at [242, 362] on textarea "For [GEOGRAPHIC_DATA], you may park at [GEOGRAPHIC_DATA] ([GEOGRAPHIC_DATA]) ca…" at bounding box center [330, 356] width 268 height 33
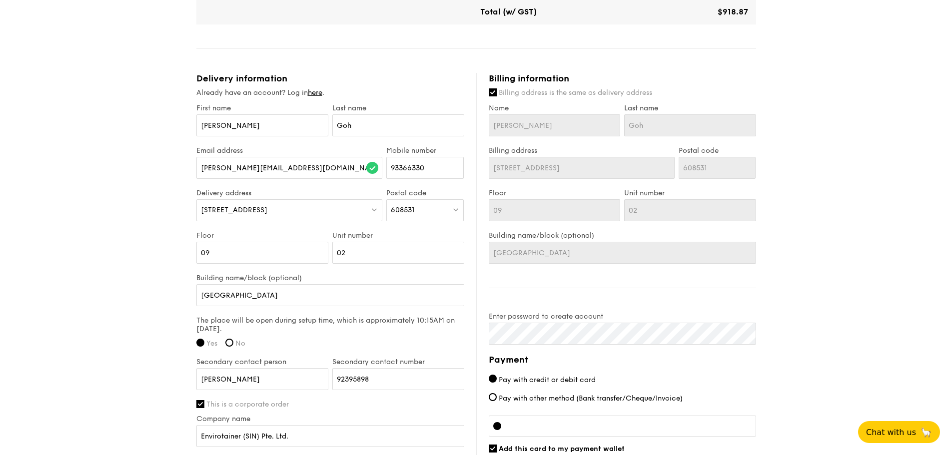
scroll to position [617, 0]
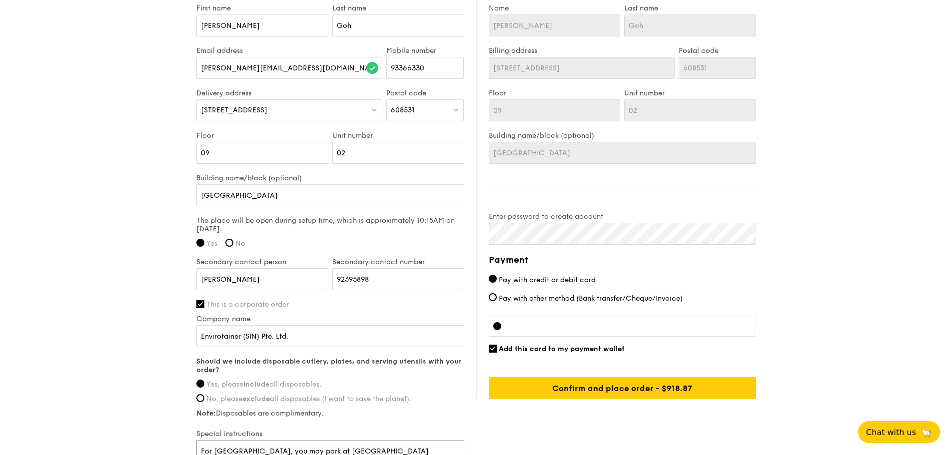
type textarea "For [GEOGRAPHIC_DATA], you may park at [GEOGRAPHIC_DATA] (shopping mall) carpar…"
click at [598, 351] on span "Add this card to my payment wallet" at bounding box center [562, 349] width 126 height 8
click at [497, 351] on input "Add this card to my payment wallet" at bounding box center [493, 349] width 8 height 8
checkbox input "false"
click at [700, 321] on div at bounding box center [622, 326] width 267 height 21
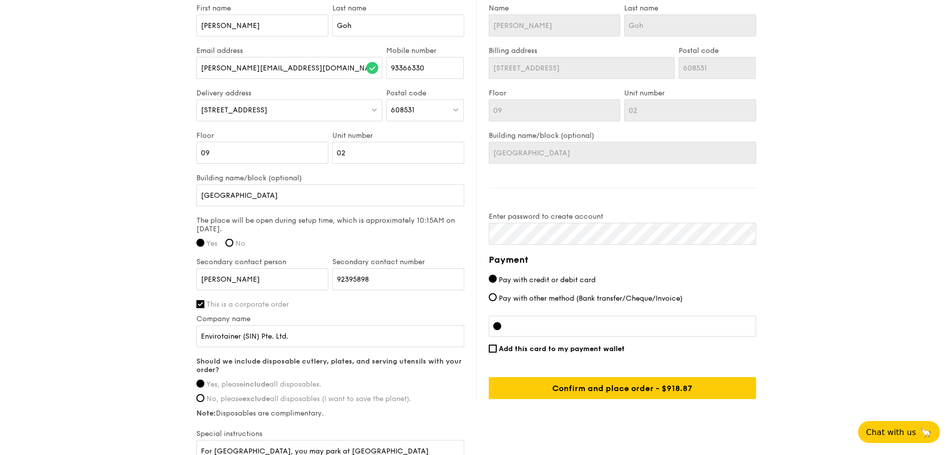
click at [705, 330] on iframe at bounding box center [630, 326] width 242 height 8
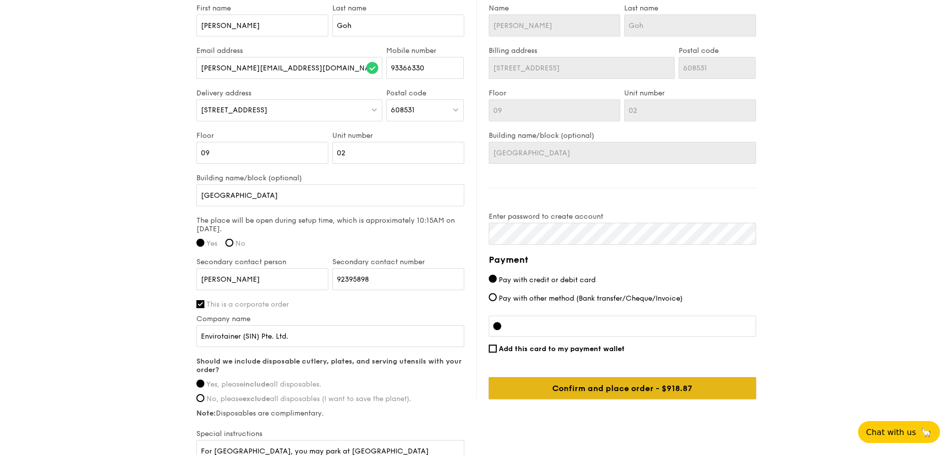
click at [656, 386] on input "Confirm and place order - $918.87" at bounding box center [622, 388] width 267 height 22
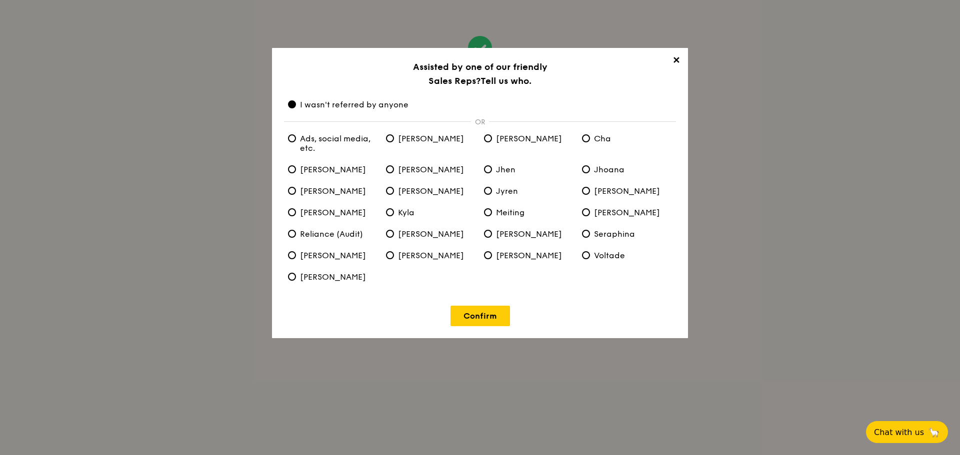
click at [480, 318] on link "Confirm" at bounding box center [479, 316] width 59 height 20
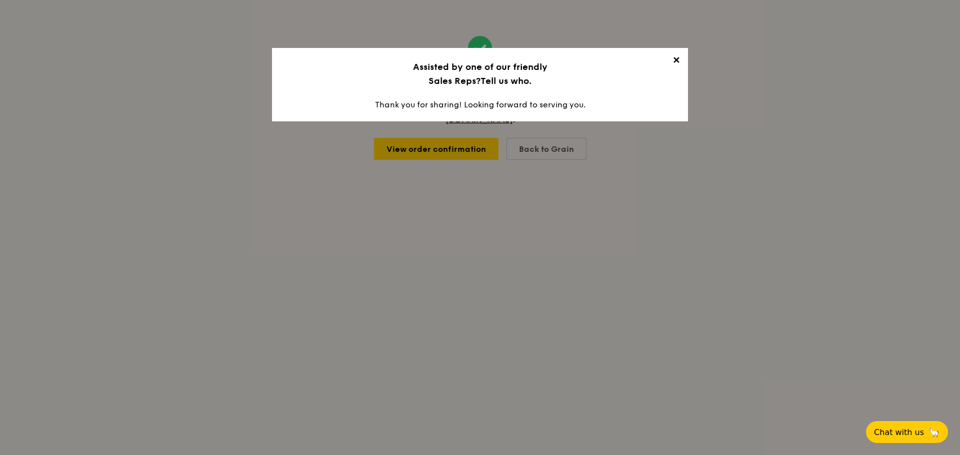
click at [675, 59] on span "✕" at bounding box center [676, 62] width 14 height 14
